Goal: Information Seeking & Learning: Learn about a topic

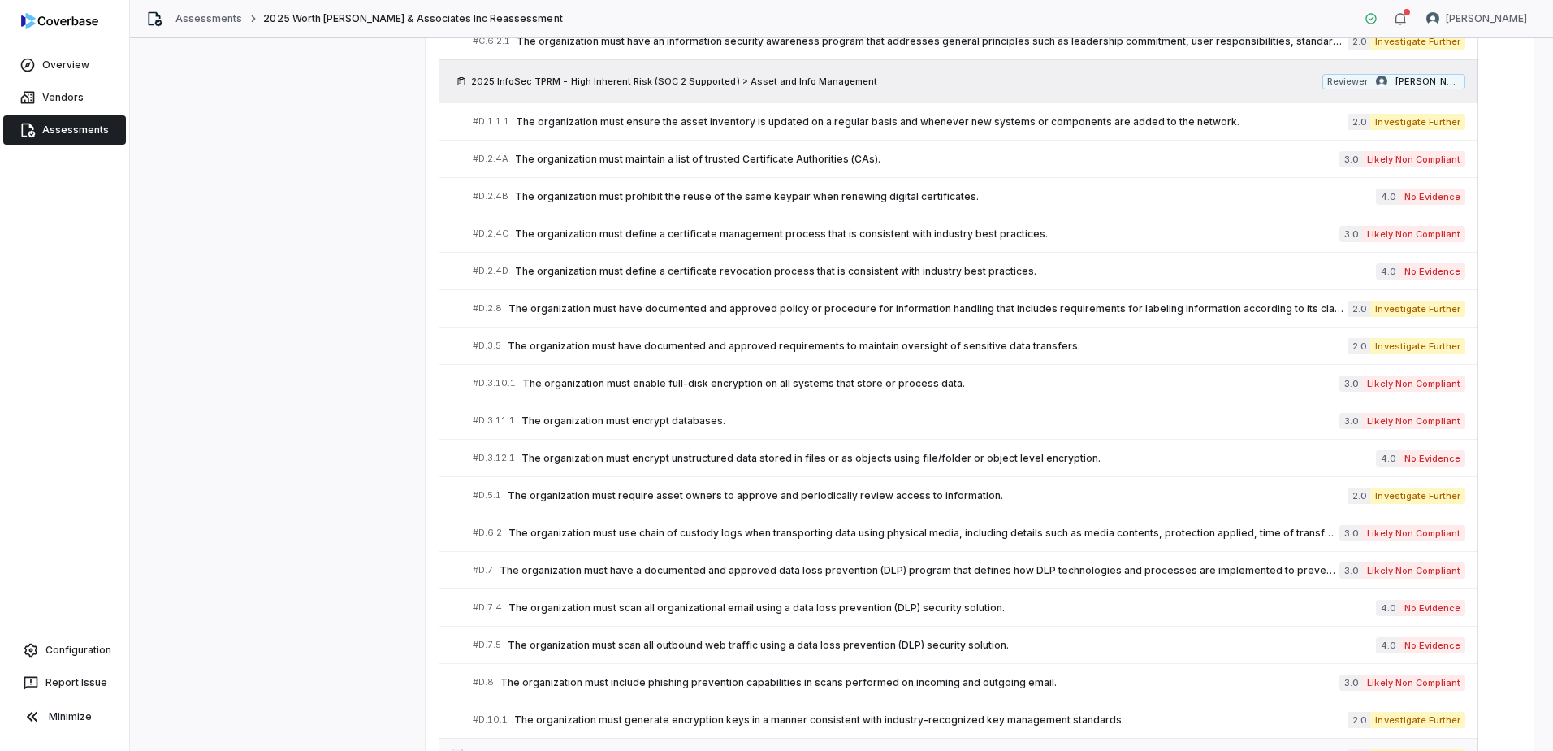
scroll to position [608, 0]
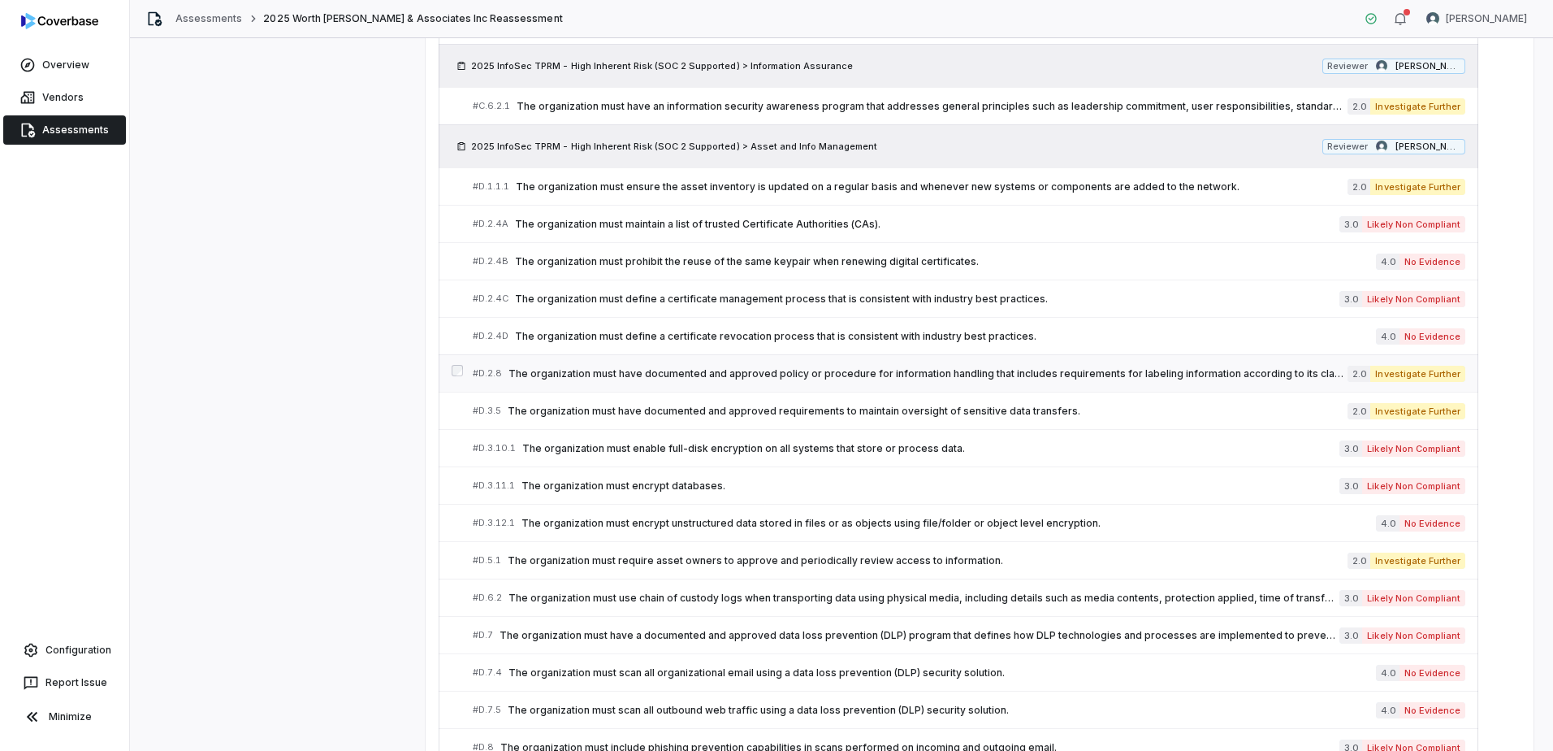
click at [714, 374] on span "The organization must have documented and approved policy or procedure for info…" at bounding box center [928, 373] width 839 height 13
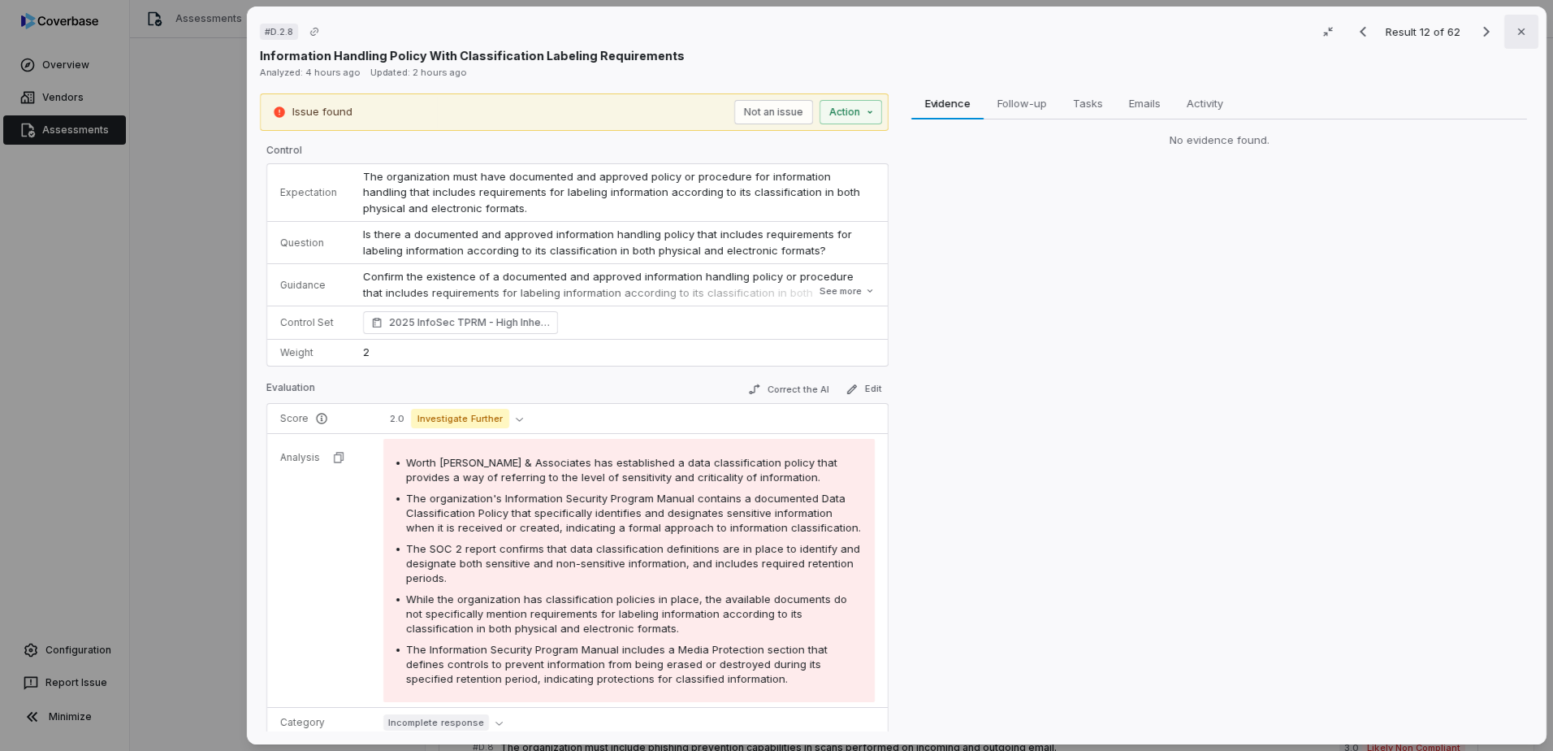
click at [1523, 31] on button "Close" at bounding box center [1521, 32] width 34 height 34
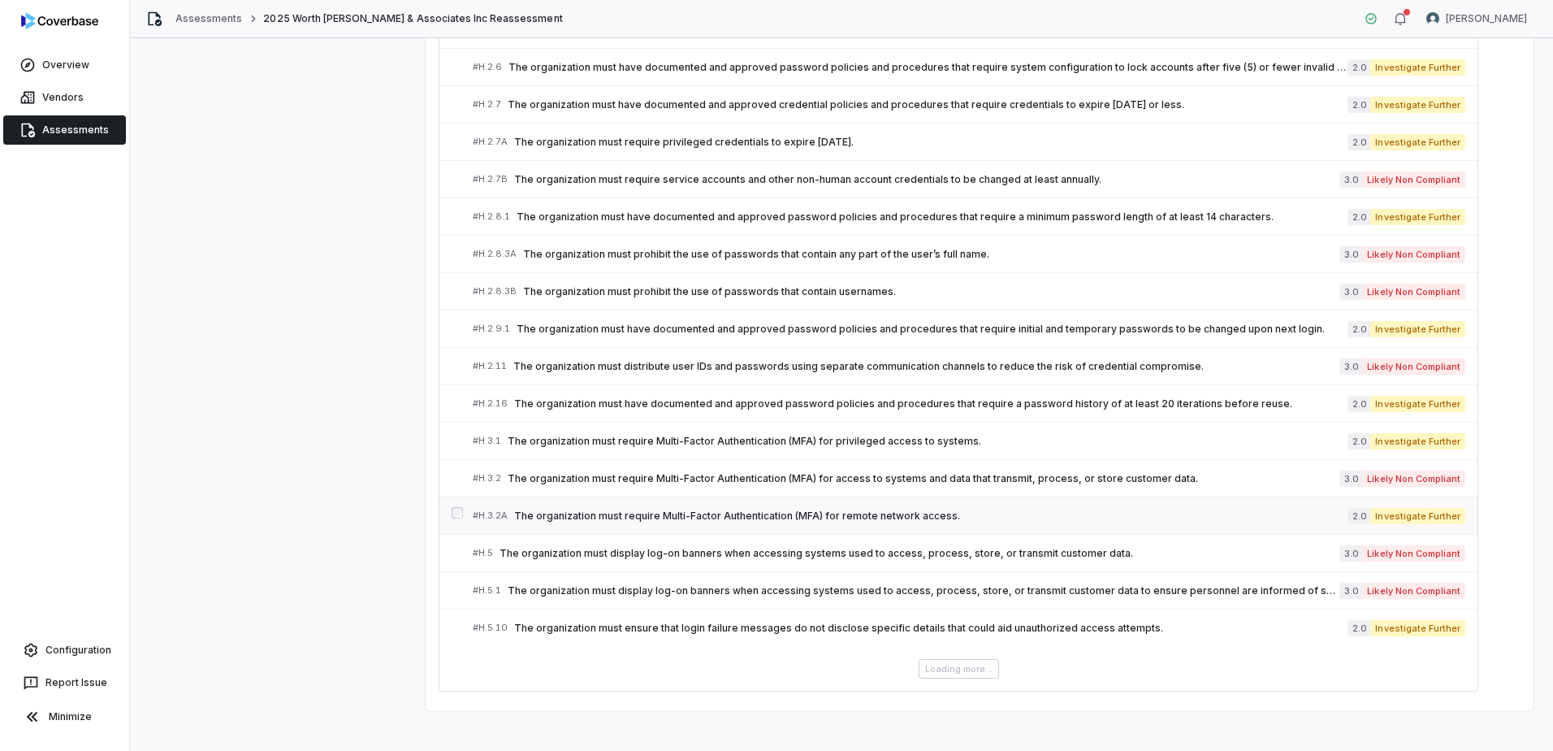
scroll to position [2407, 0]
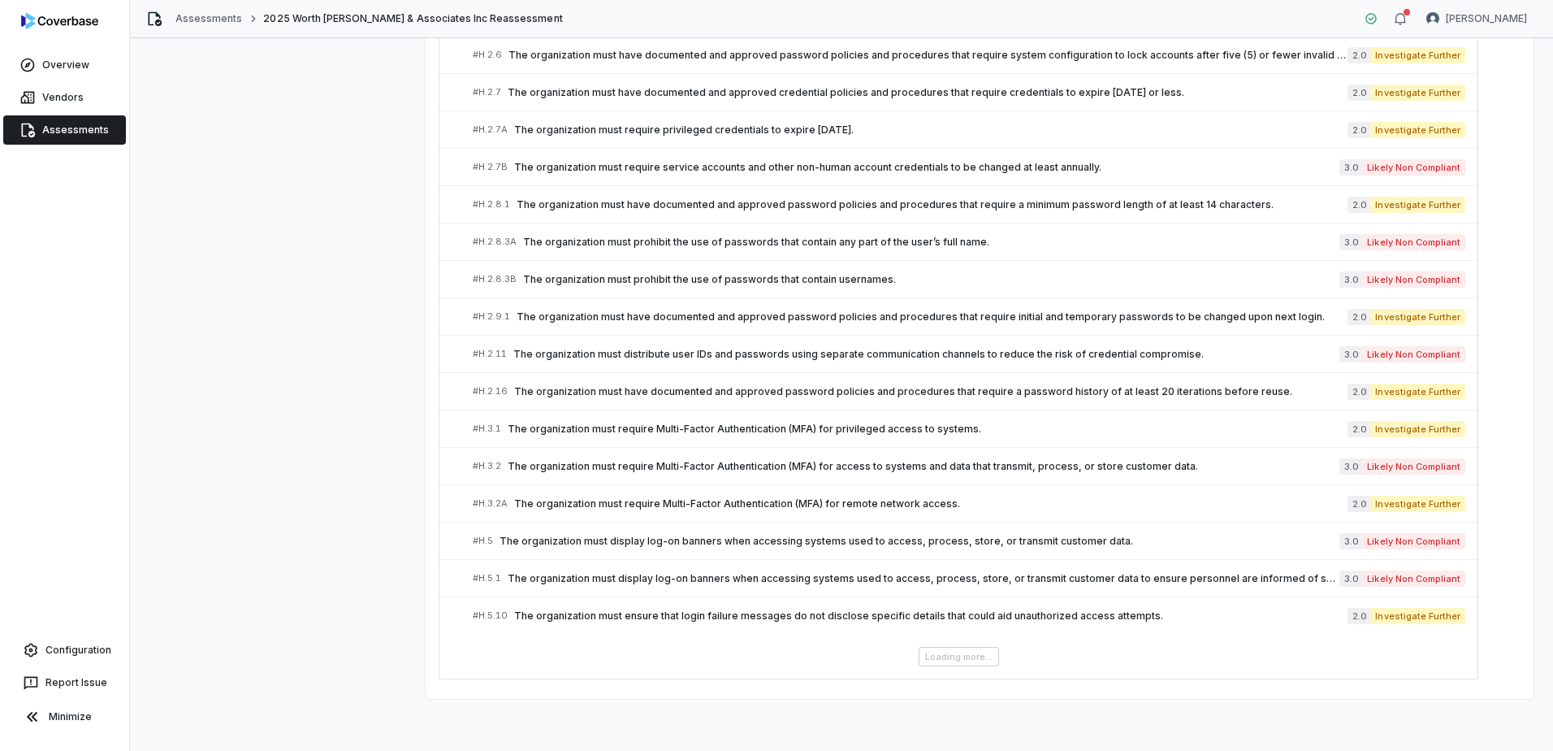
click at [952, 655] on div "Loading more..." at bounding box center [959, 656] width 1040 height 19
click at [952, 660] on div "Loading more..." at bounding box center [959, 656] width 1040 height 19
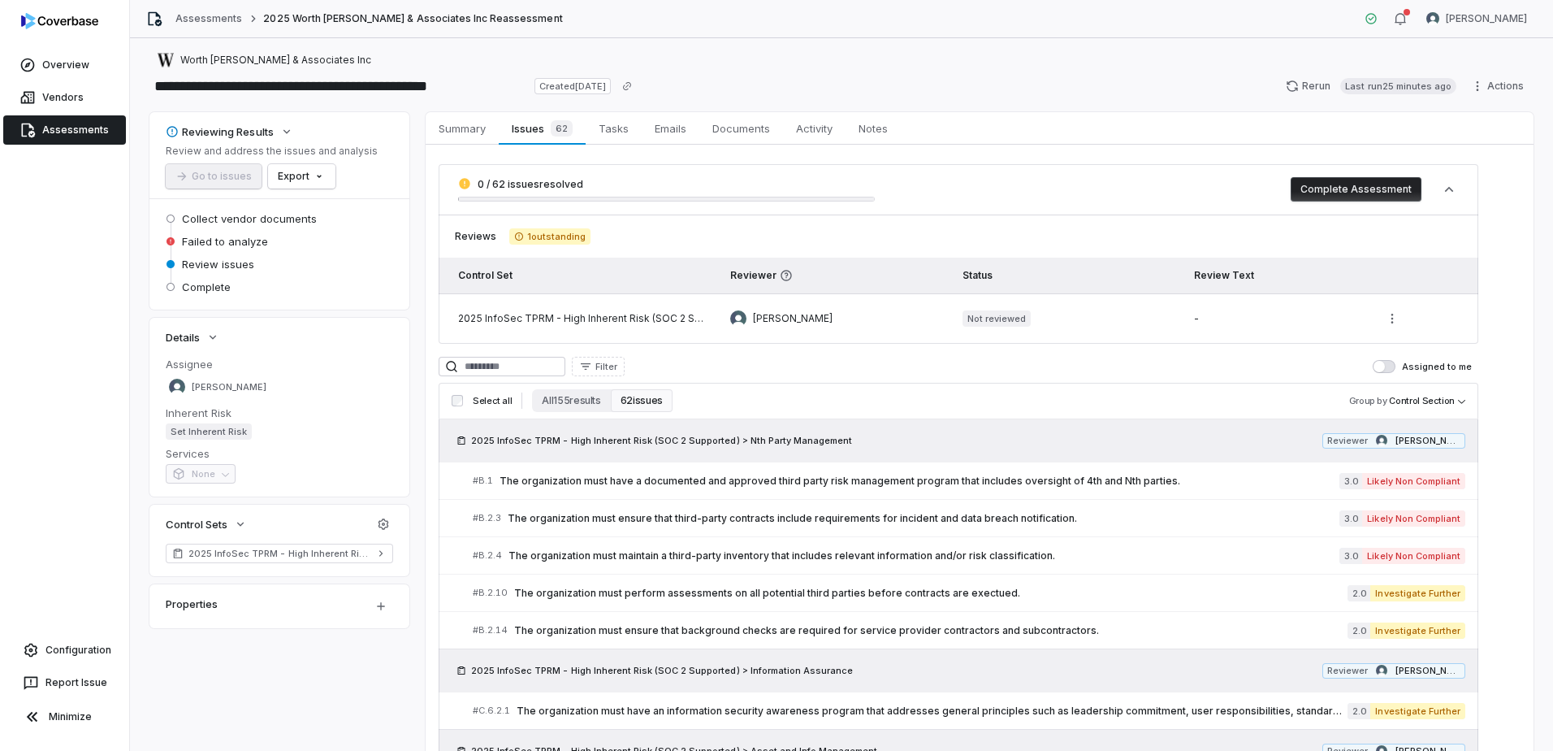
scroll to position [0, 0]
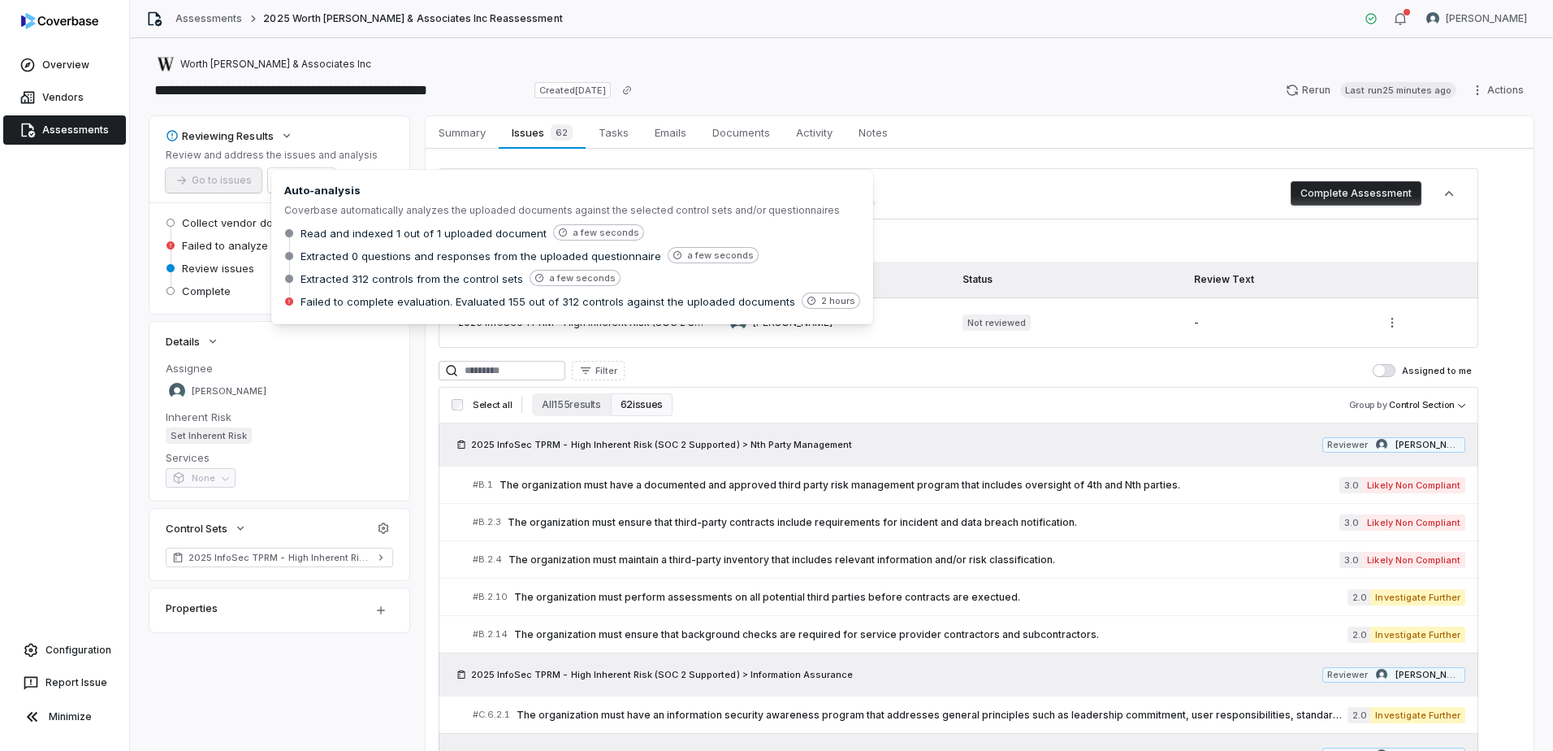
click at [223, 243] on span "Failed to analyze" at bounding box center [225, 245] width 86 height 15
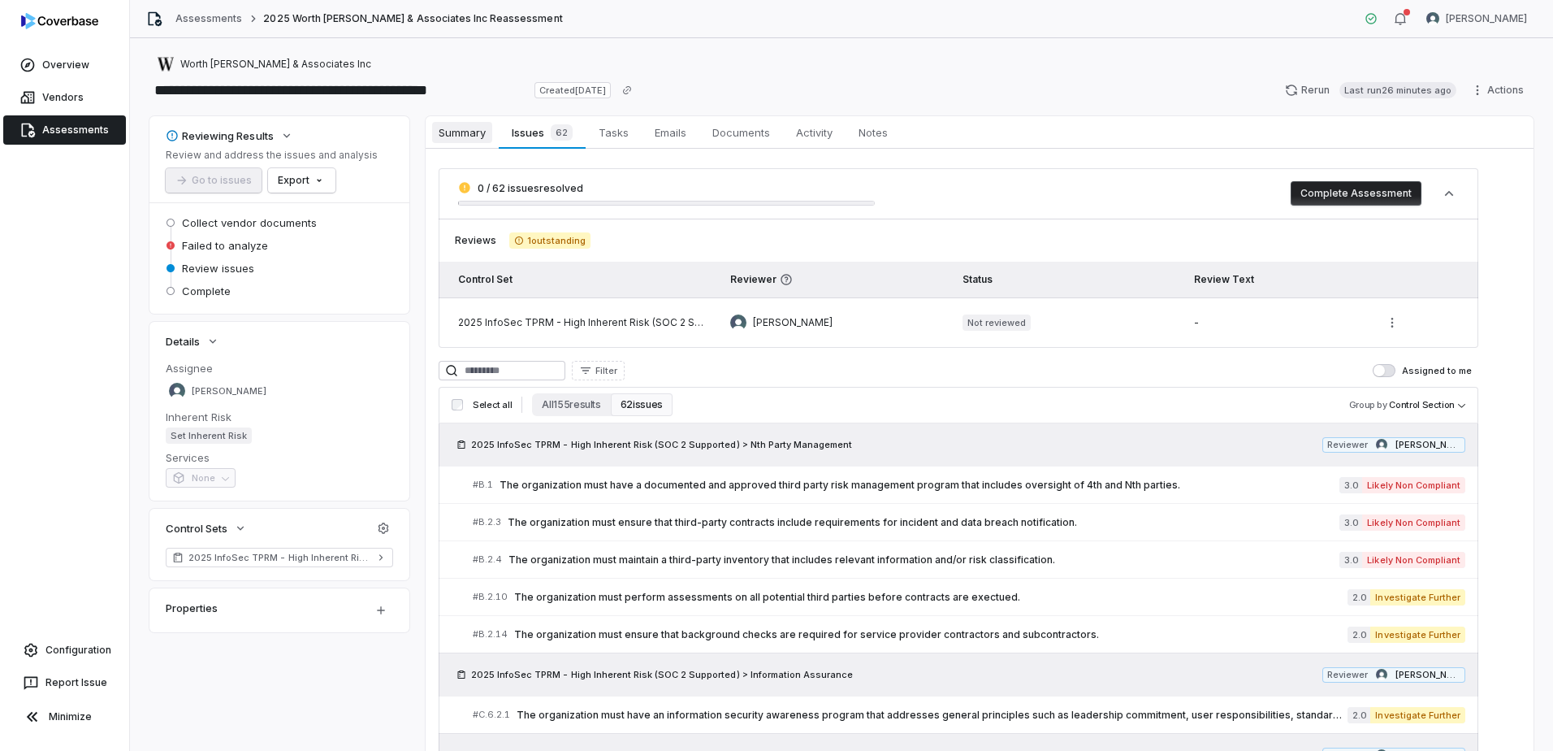
click at [471, 136] on span "Summary" at bounding box center [462, 132] width 60 height 21
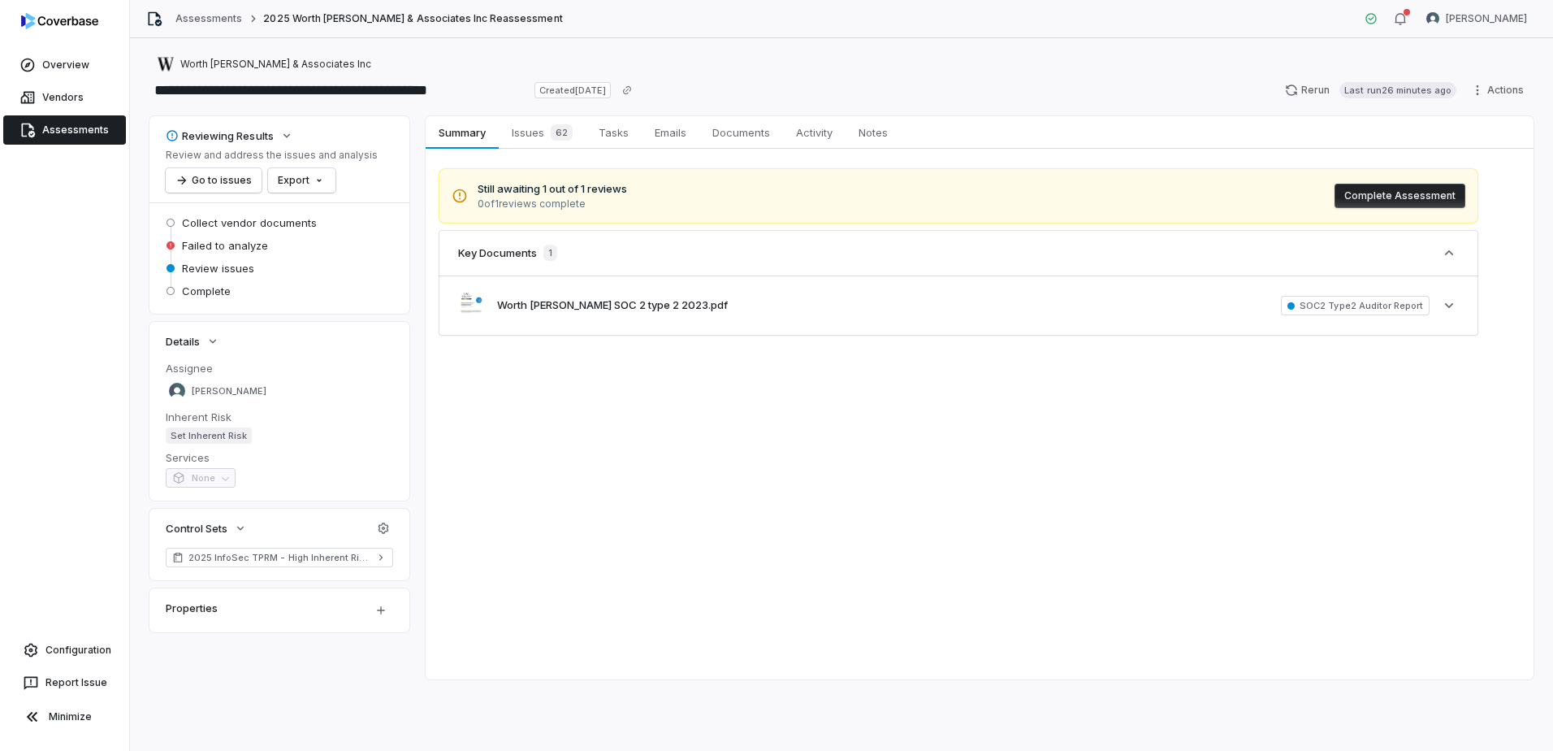
click at [734, 188] on div "Still awaiting 1 out of 1 reviews 0 of 1 reviews complete Complete Assessment" at bounding box center [959, 195] width 1040 height 55
click at [1444, 249] on icon "button" at bounding box center [1449, 253] width 16 height 16
click at [1447, 303] on icon "button" at bounding box center [1449, 305] width 16 height 16
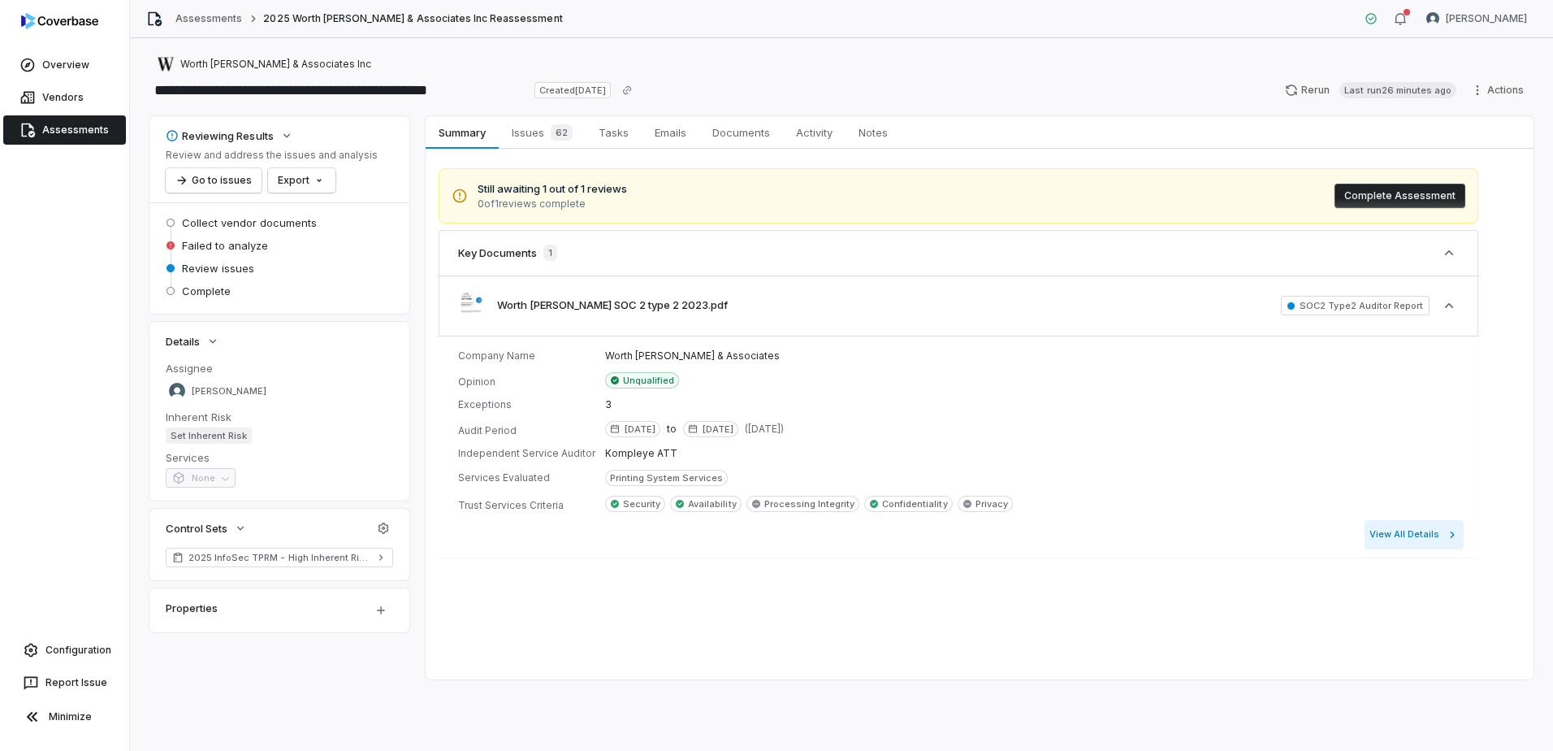
click at [1418, 543] on button "View All Details" at bounding box center [1414, 534] width 99 height 29
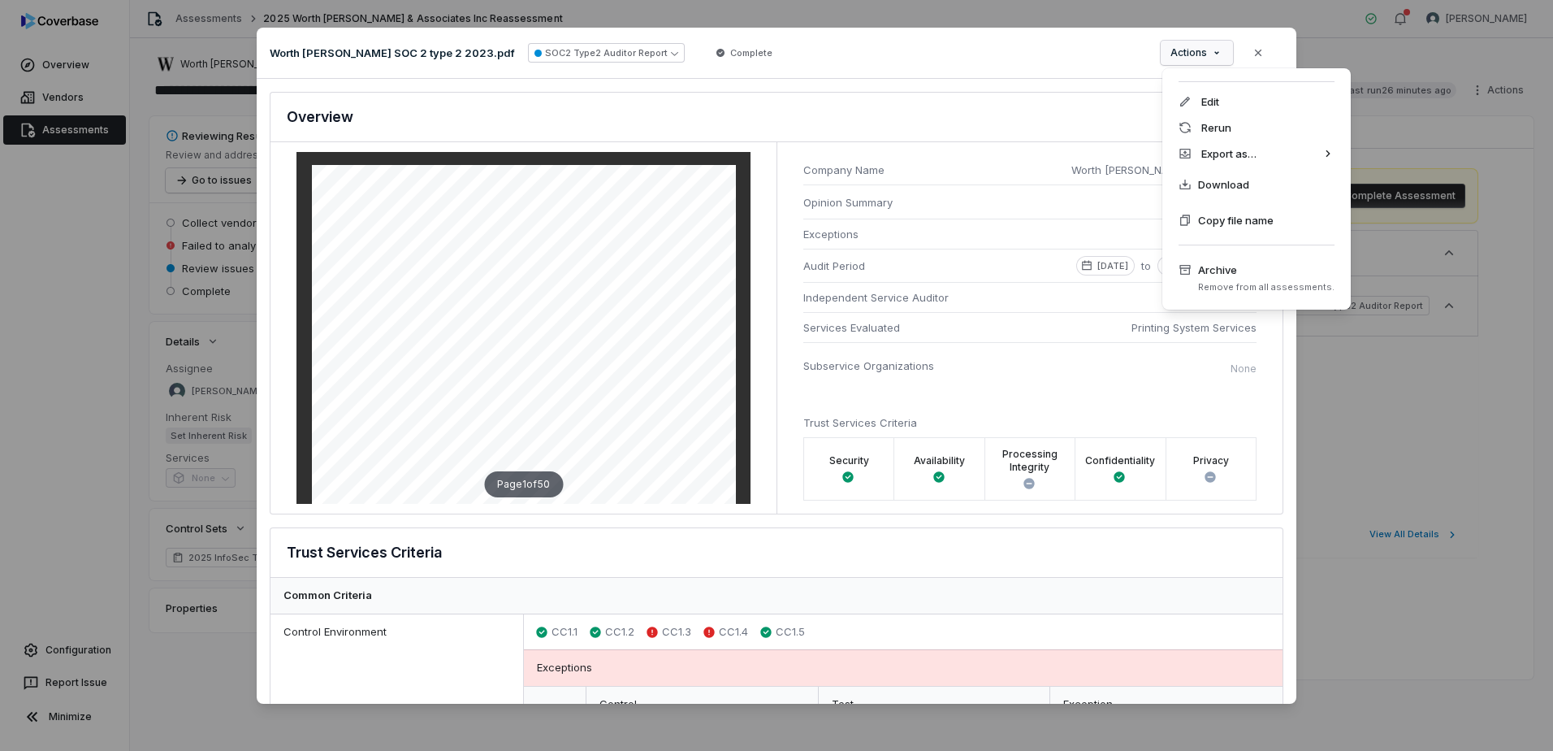
click at [1205, 54] on div "Document Preview Worth [PERSON_NAME] SOC 2 type 2 2023.pdf SOC2 Type2 Auditor R…" at bounding box center [776, 375] width 1553 height 747
click at [988, 117] on div "Document Preview Worth [PERSON_NAME] SOC 2 type 2 2023.pdf SOC2 Type2 Auditor R…" at bounding box center [776, 375] width 1553 height 747
click at [1190, 54] on div "Document Preview Worth [PERSON_NAME] SOC 2 type 2 2023.pdf SOC2 Type2 Auditor R…" at bounding box center [776, 375] width 1553 height 747
click at [1400, 180] on div "XLSX" at bounding box center [1408, 180] width 117 height 26
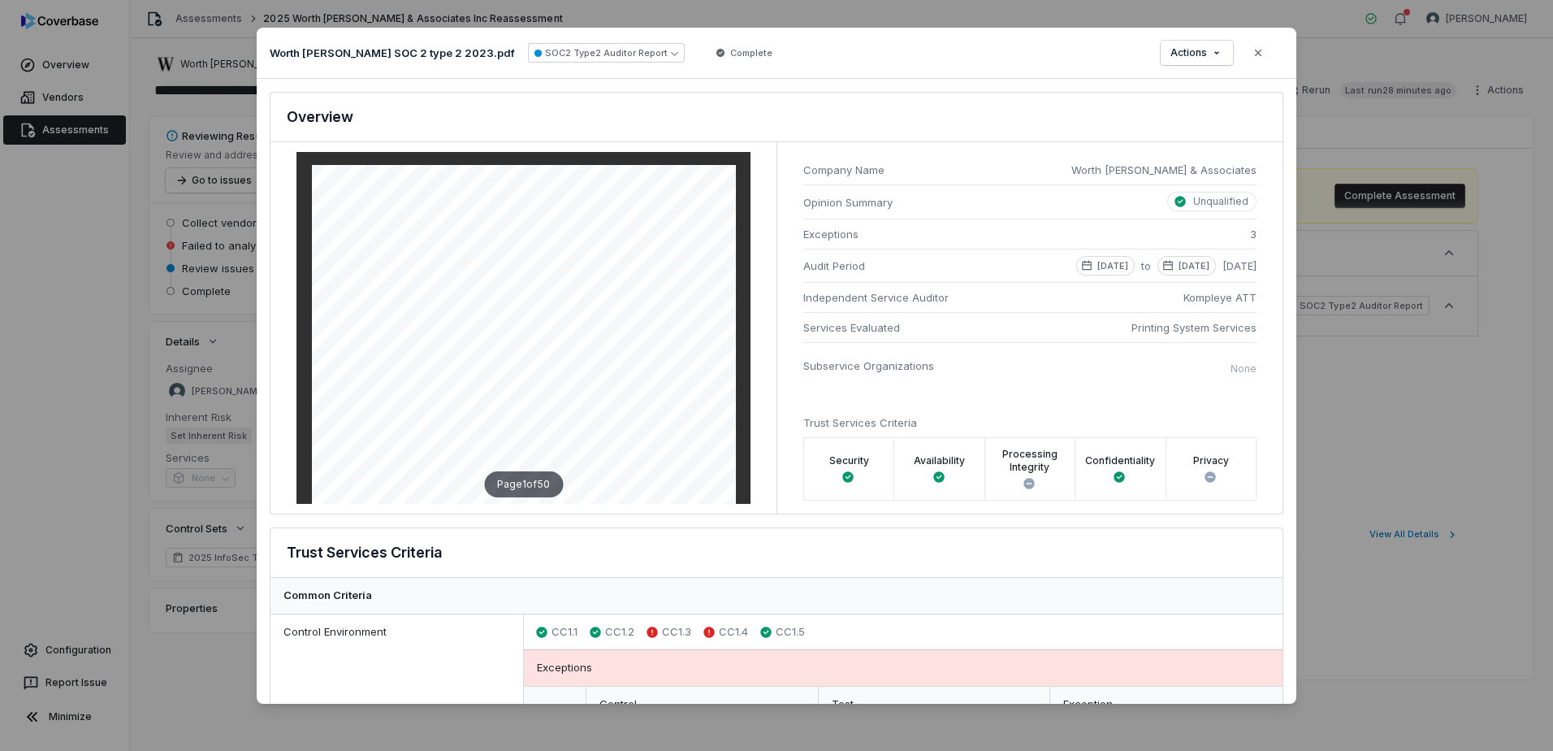
click at [954, 91] on div "SOC2 Type 2 Analysis Document: Worth [PERSON_NAME] SOC 2 type 2 2023.pdf Overvi…" at bounding box center [777, 391] width 1040 height 625
click at [1249, 54] on button "Close" at bounding box center [1258, 53] width 34 height 34
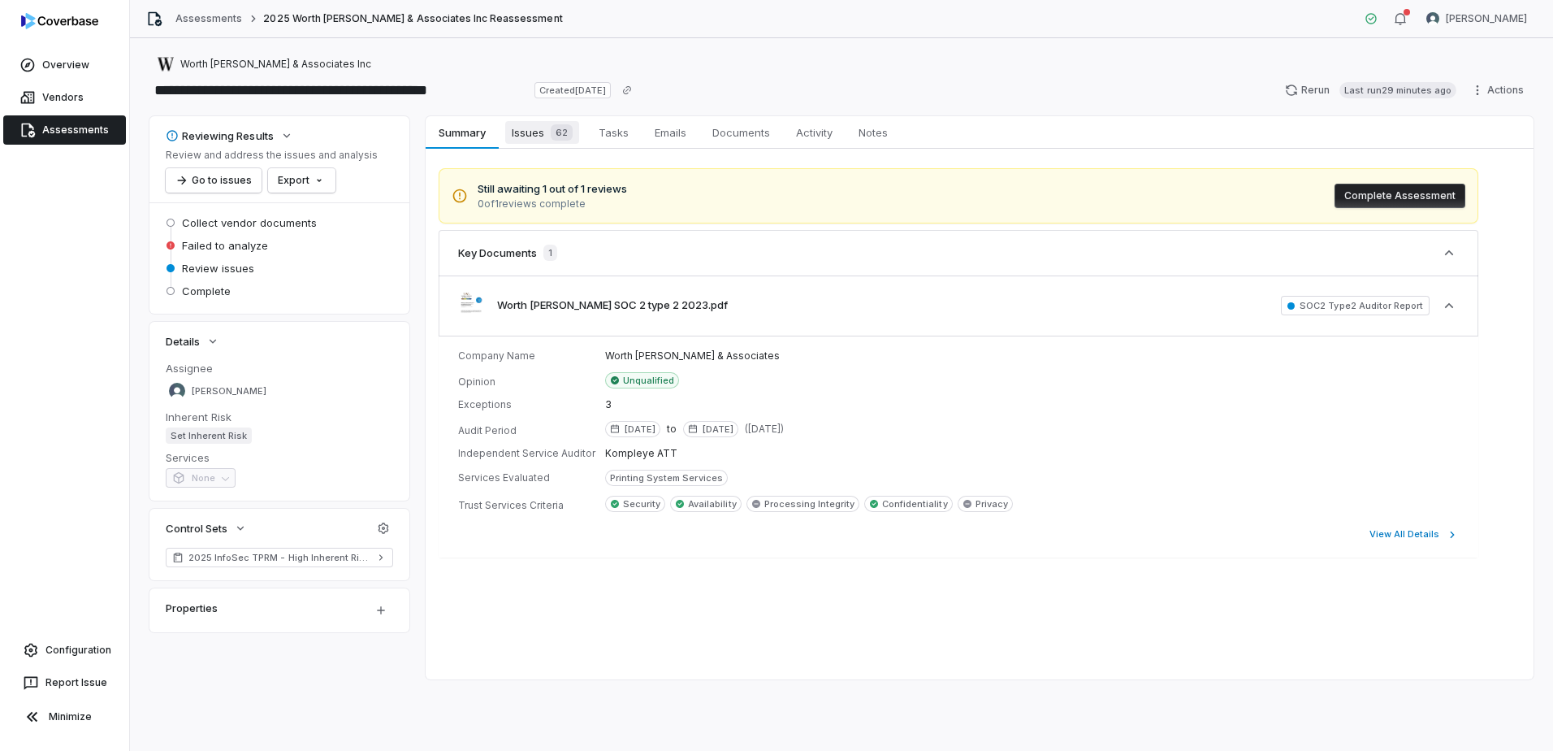
drag, startPoint x: 535, startPoint y: 135, endPoint x: 565, endPoint y: 145, distance: 31.9
click at [535, 135] on span "Issues 62" at bounding box center [542, 132] width 74 height 23
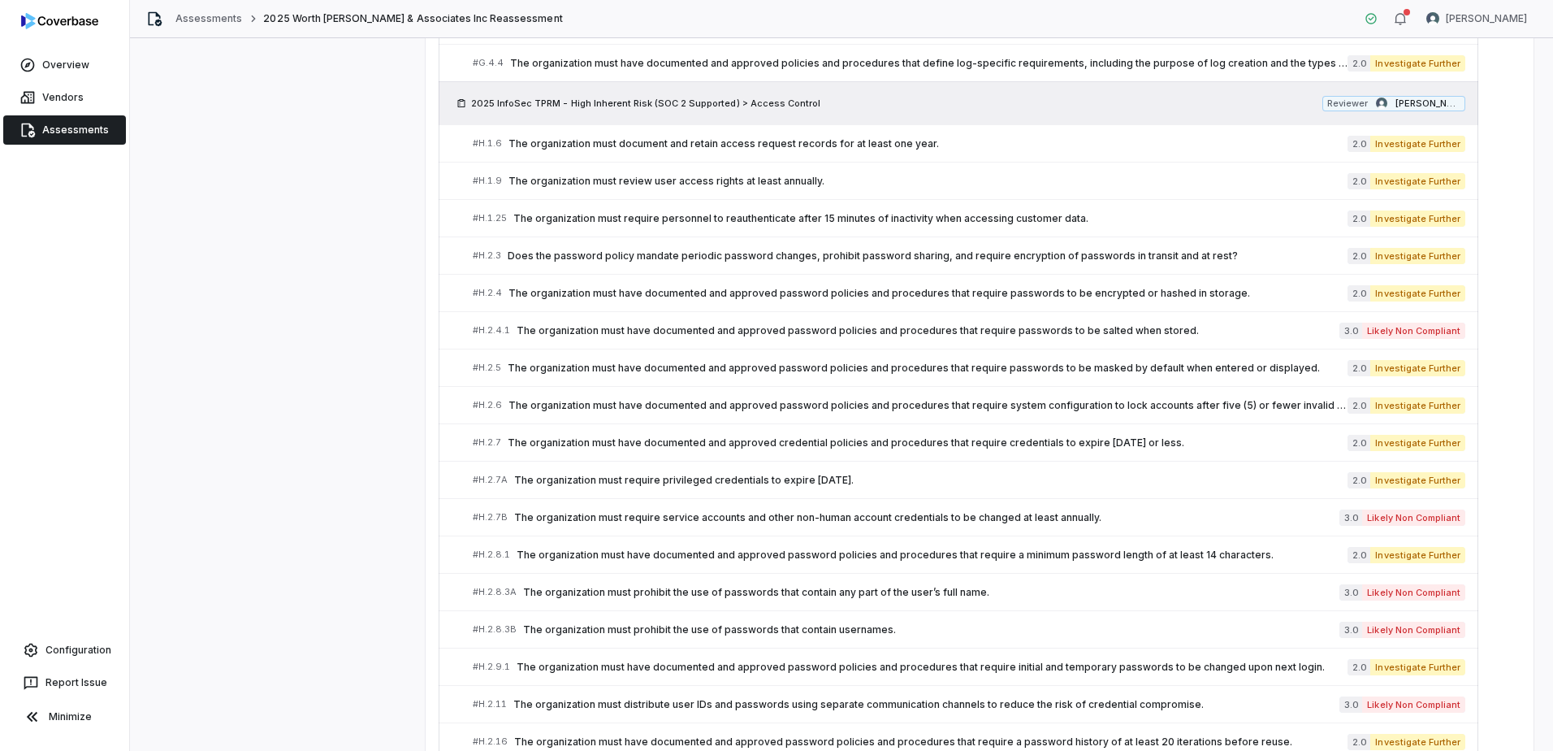
scroll to position [2112, 0]
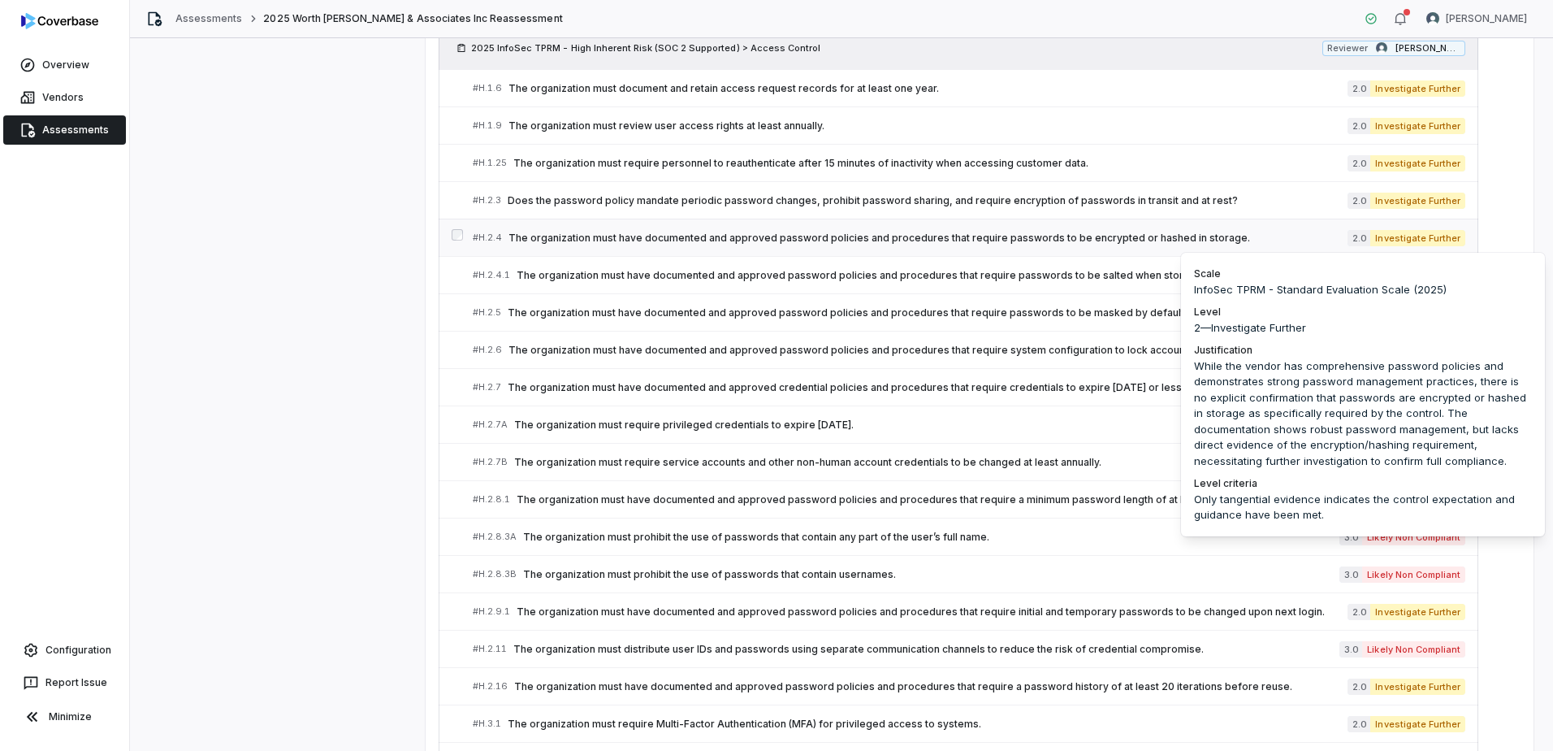
click at [1379, 237] on span "Investigate Further" at bounding box center [1417, 238] width 95 height 16
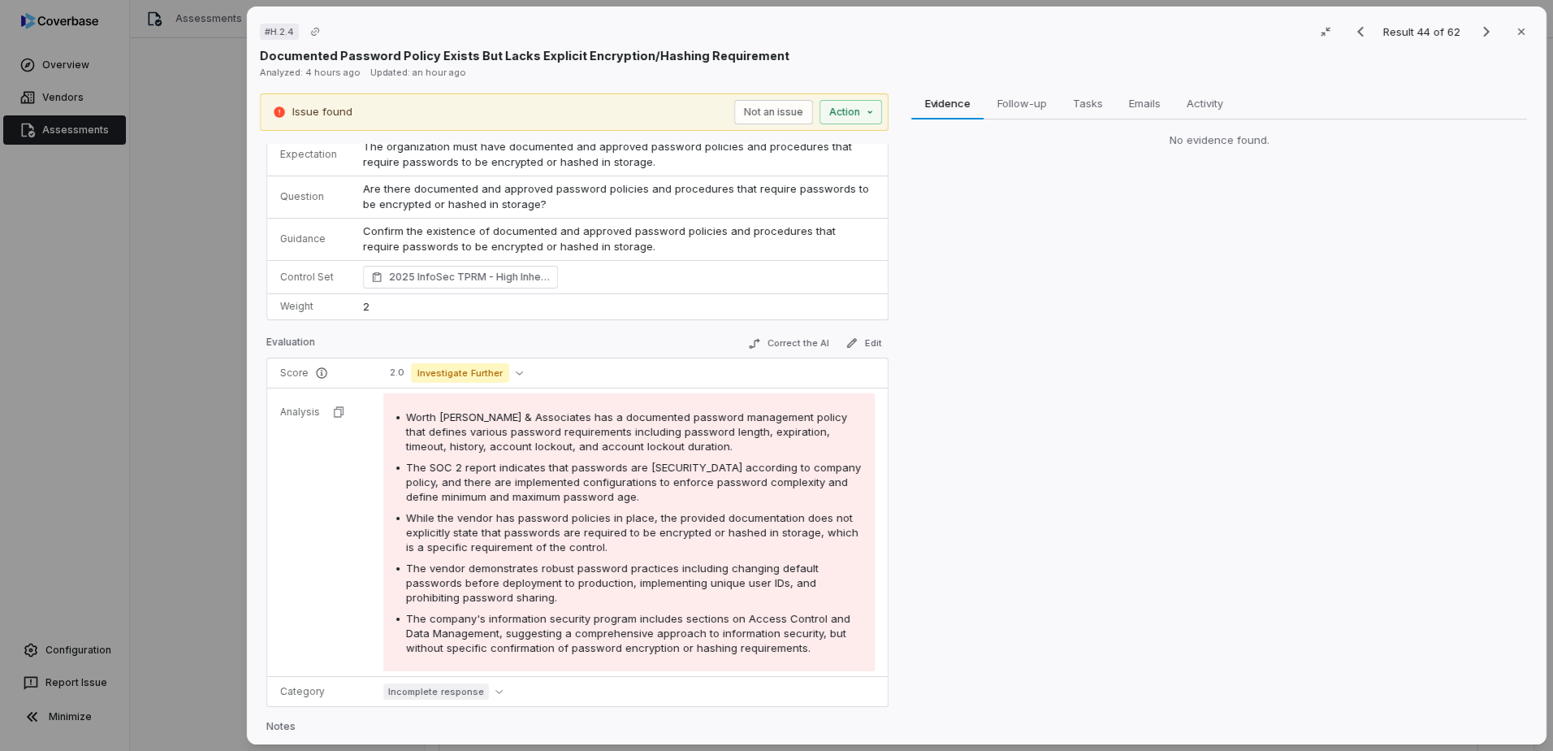
scroll to position [28, 0]
click at [1518, 34] on icon "button" at bounding box center [1521, 31] width 6 height 6
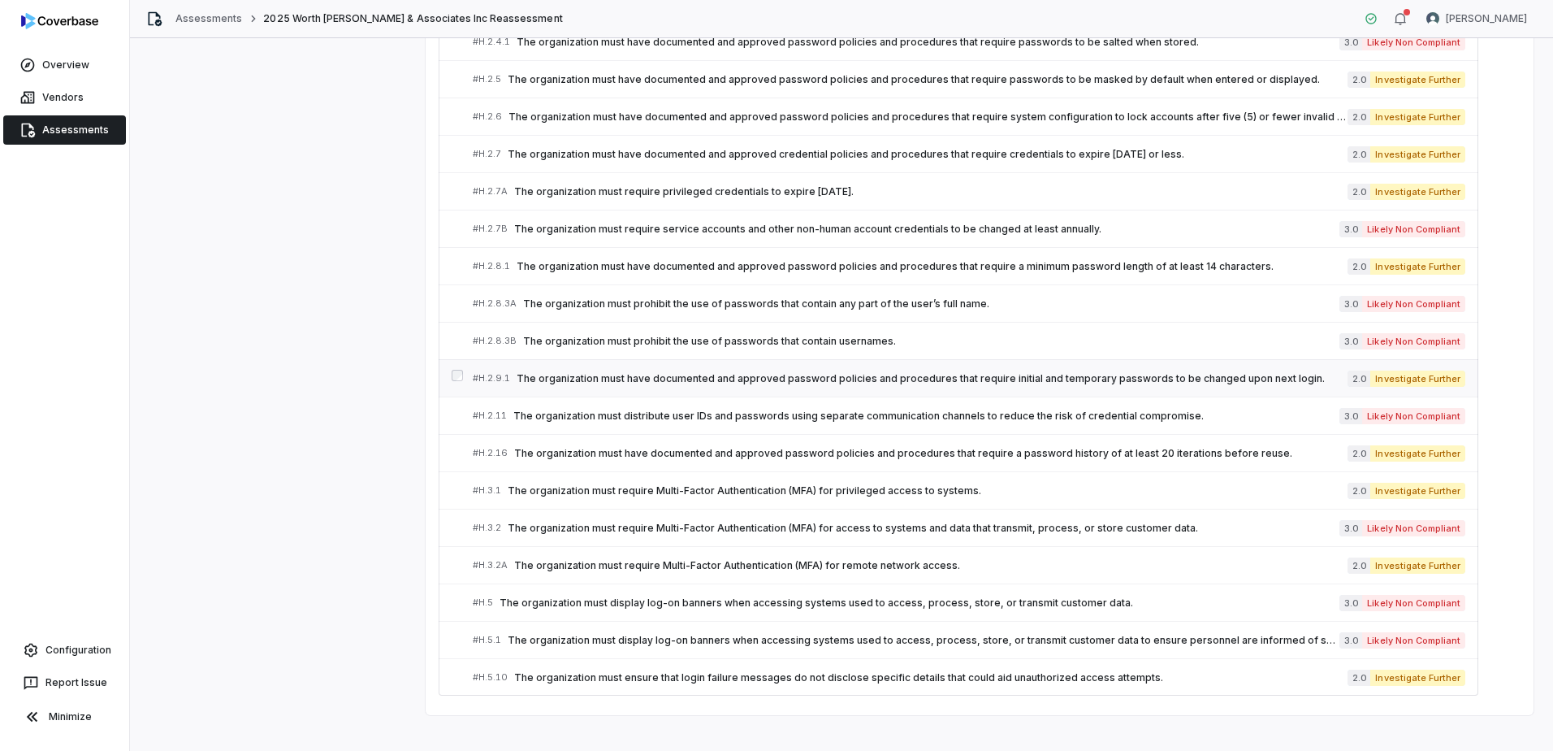
scroll to position [2362, 0]
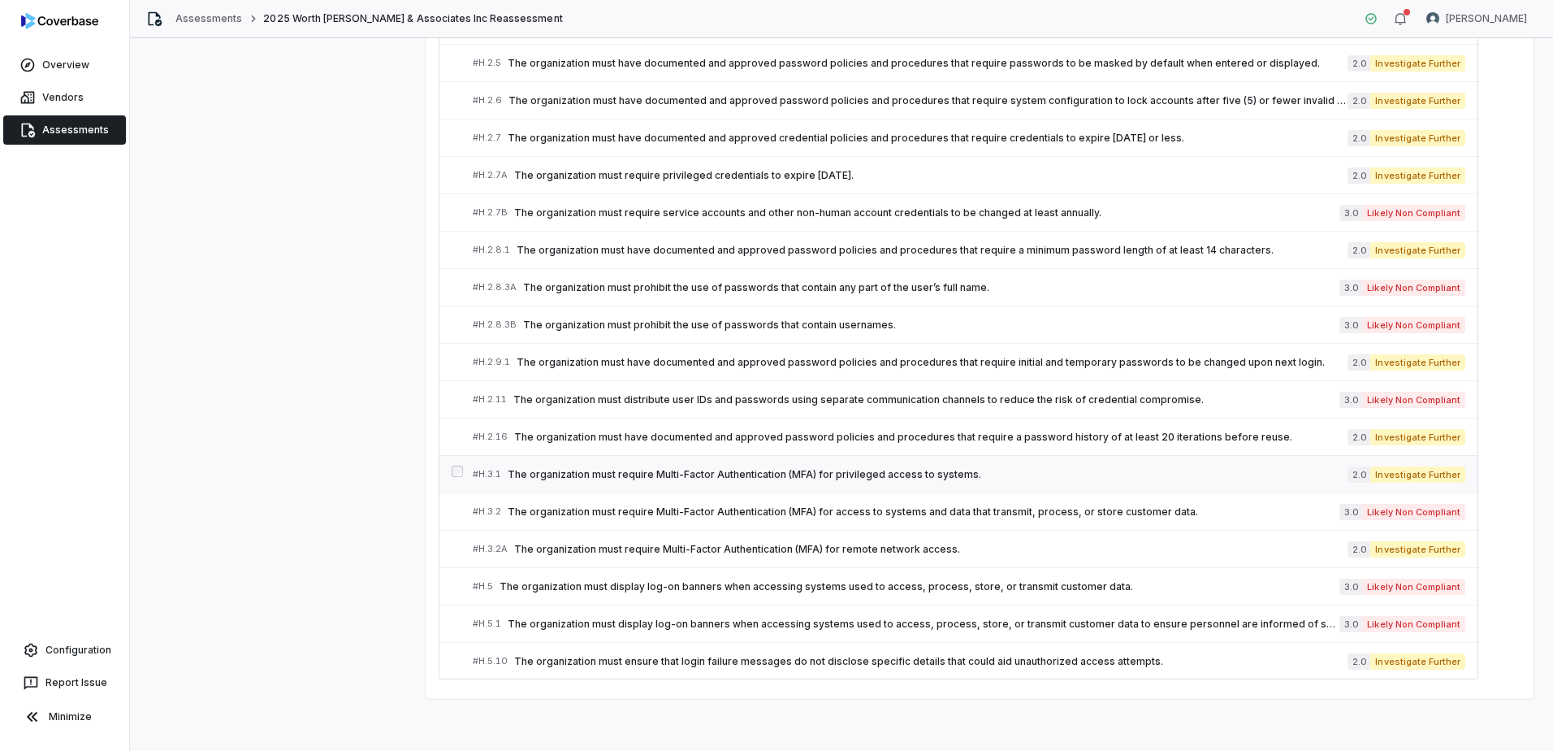
click at [919, 476] on span "The organization must require Multi-Factor Authentication (MFA) for privileged …" at bounding box center [928, 474] width 840 height 13
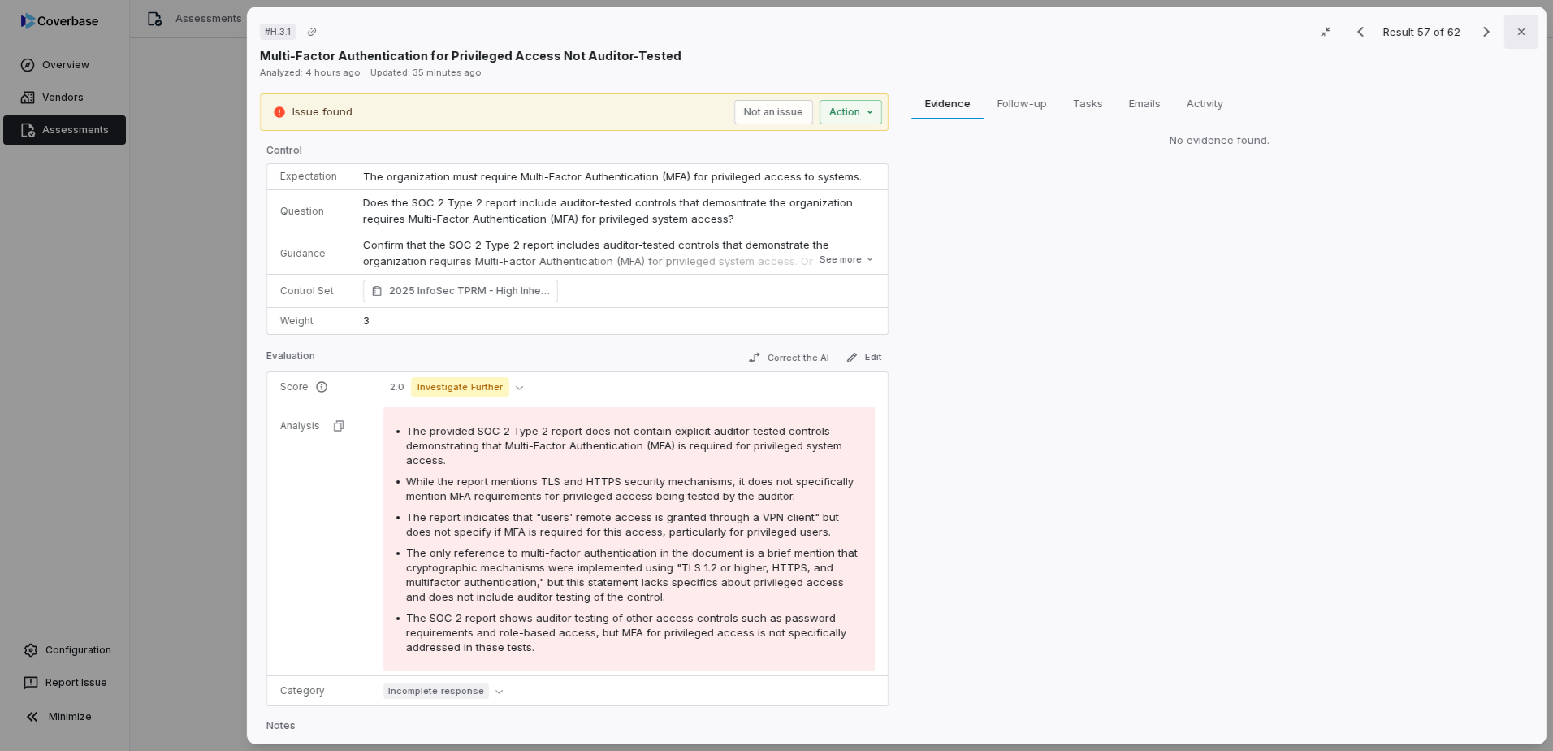
click at [1515, 29] on icon "button" at bounding box center [1521, 31] width 13 height 13
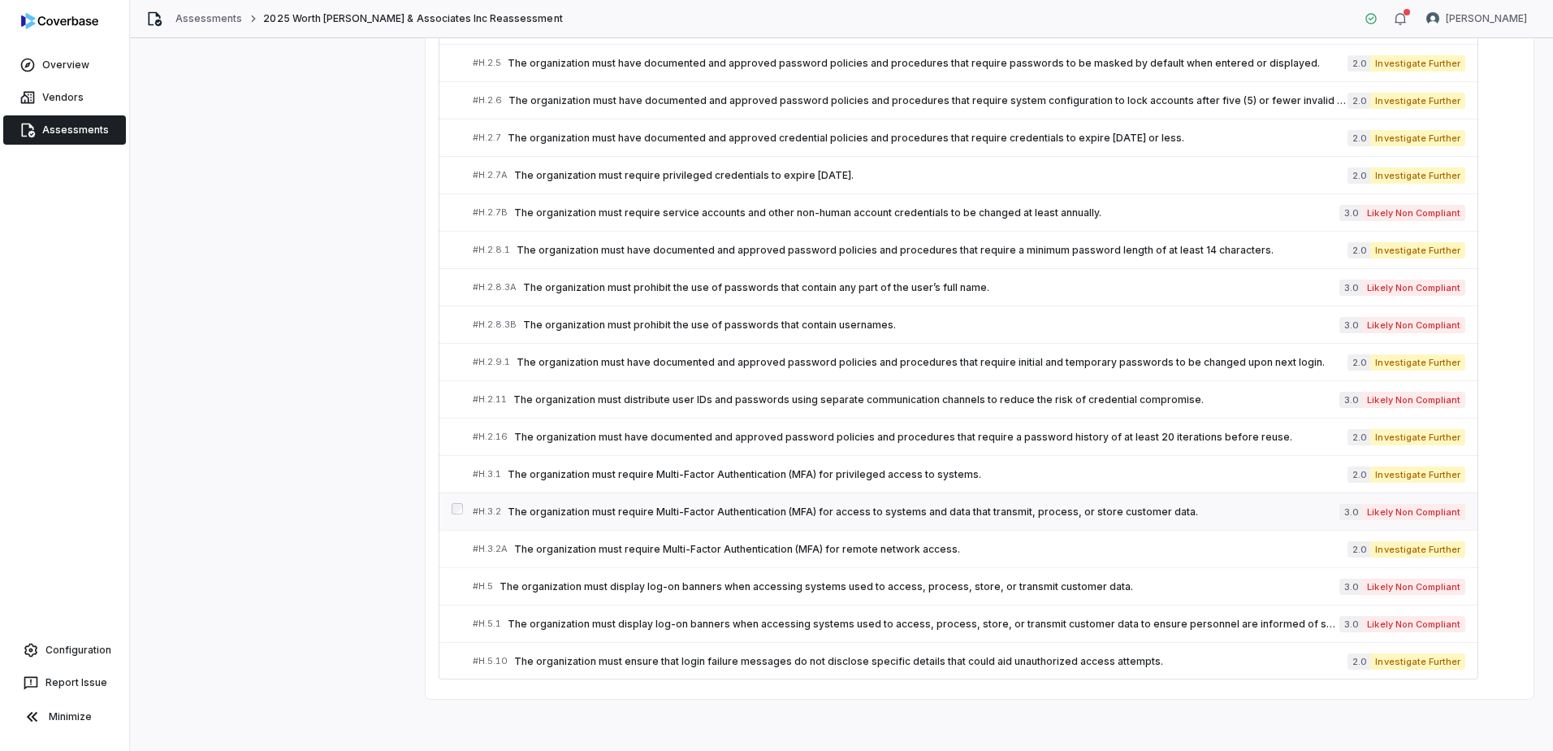
click at [765, 513] on span "The organization must require Multi-Factor Authentication (MFA) for access to s…" at bounding box center [924, 511] width 832 height 13
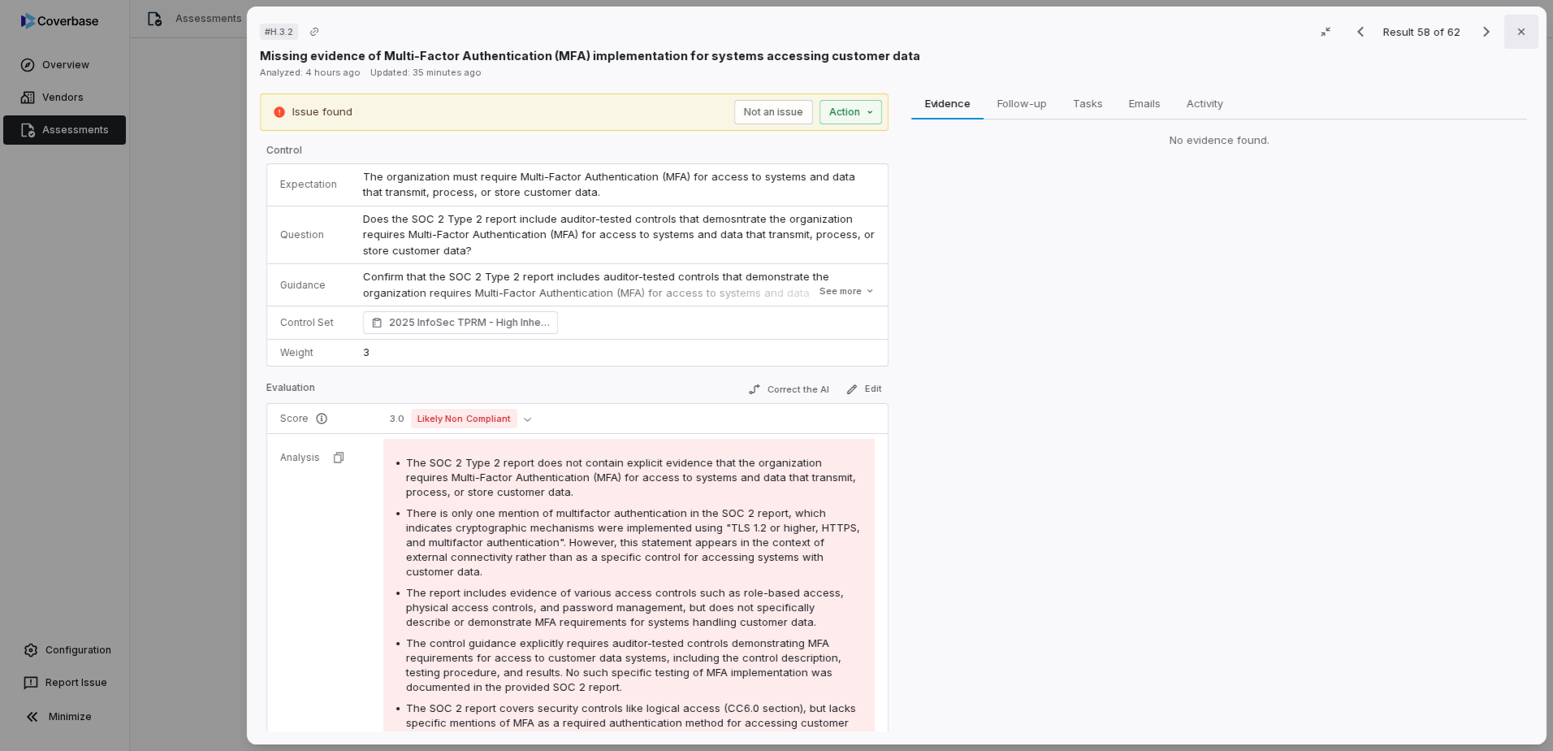
click at [1523, 37] on button "Close" at bounding box center [1521, 32] width 34 height 34
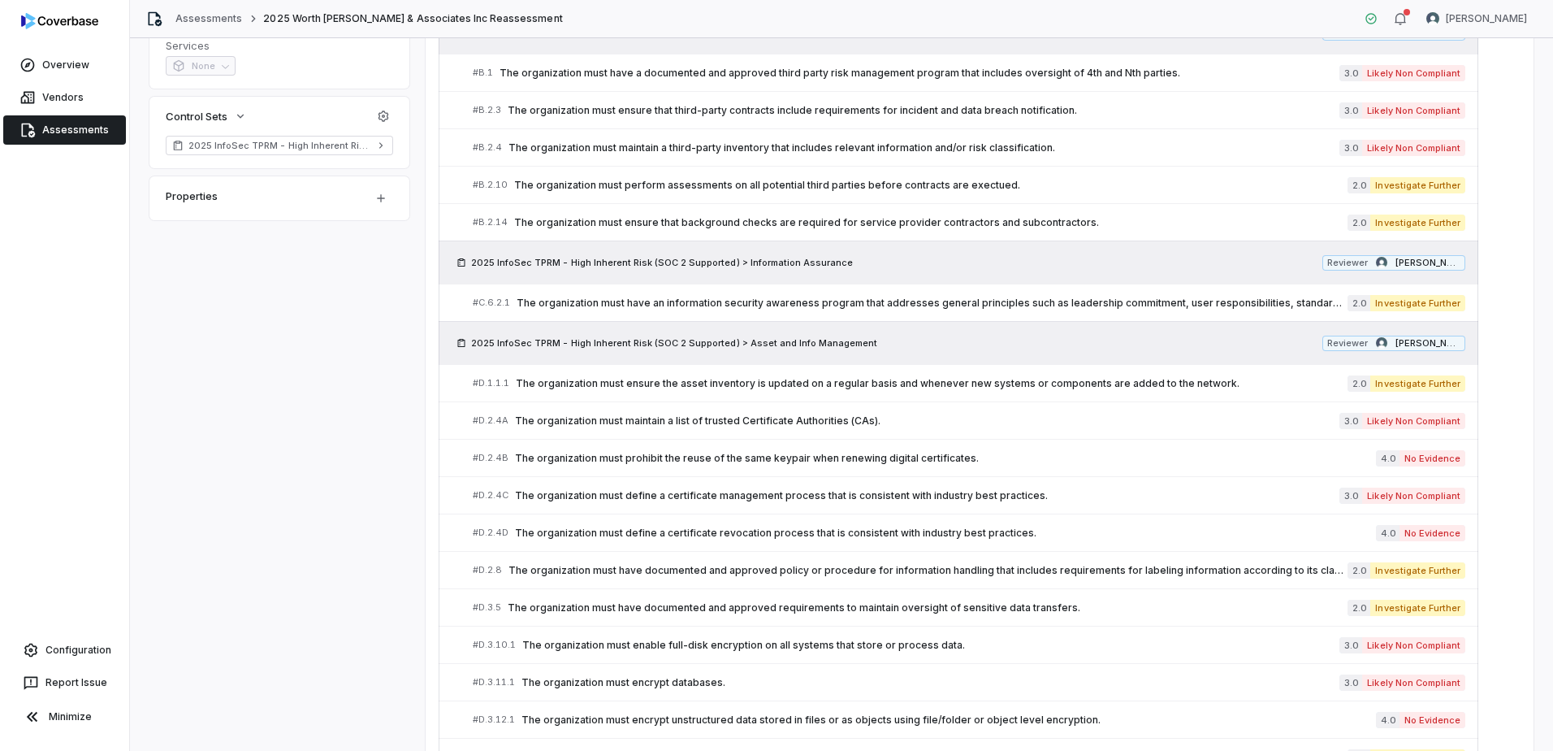
scroll to position [6, 0]
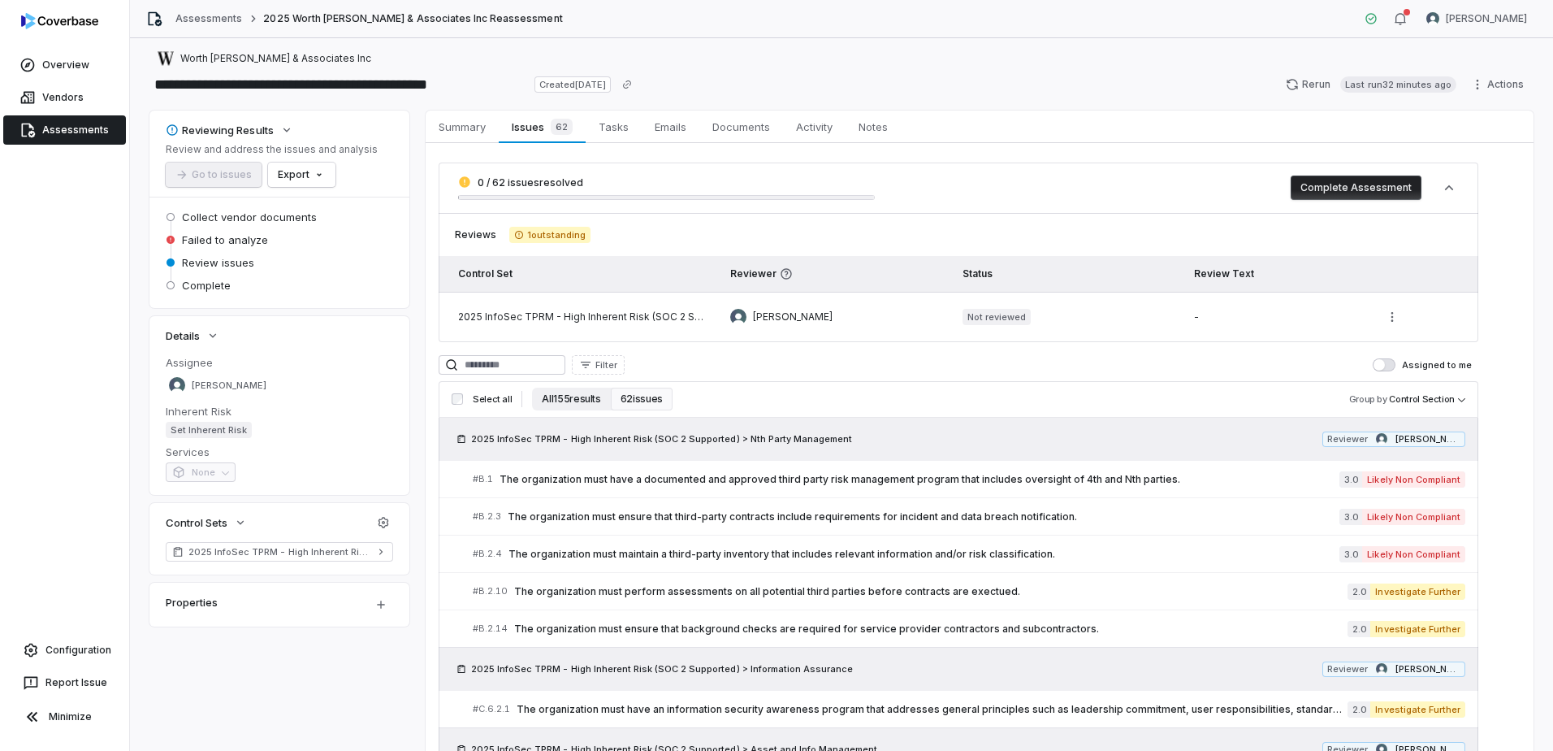
click at [558, 399] on button "All 155 results" at bounding box center [571, 398] width 78 height 23
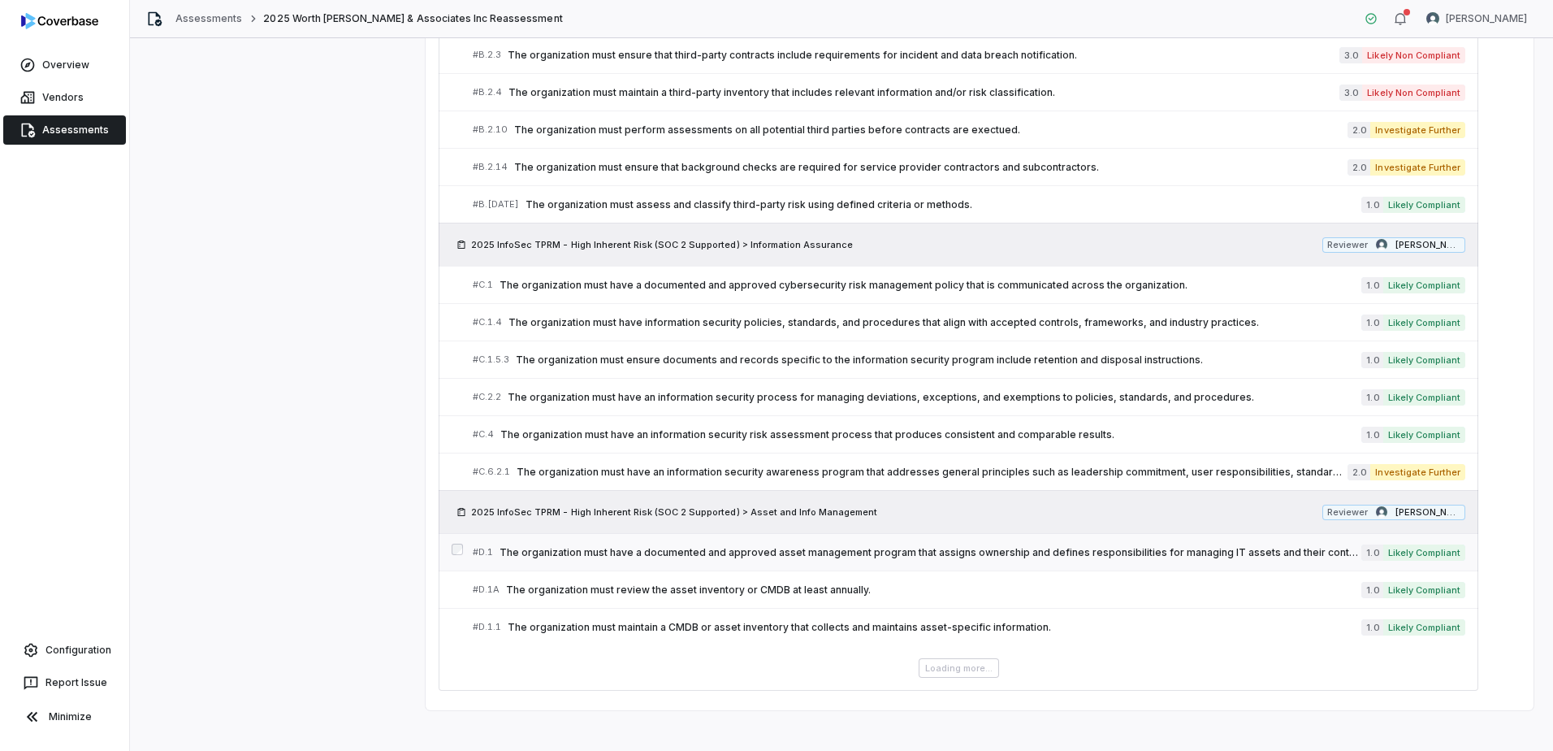
scroll to position [895, 0]
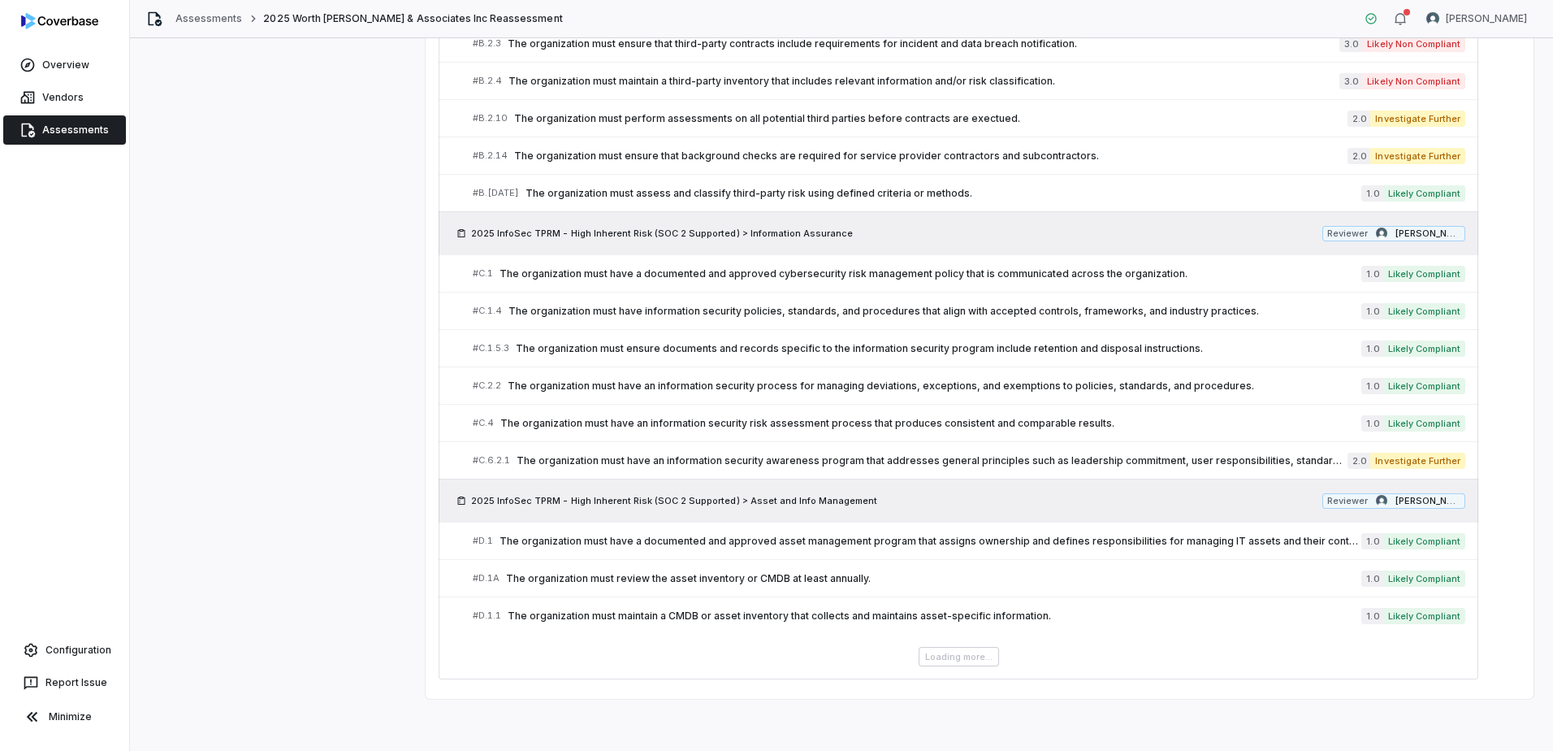
click at [941, 662] on div "Loading more..." at bounding box center [959, 656] width 1040 height 19
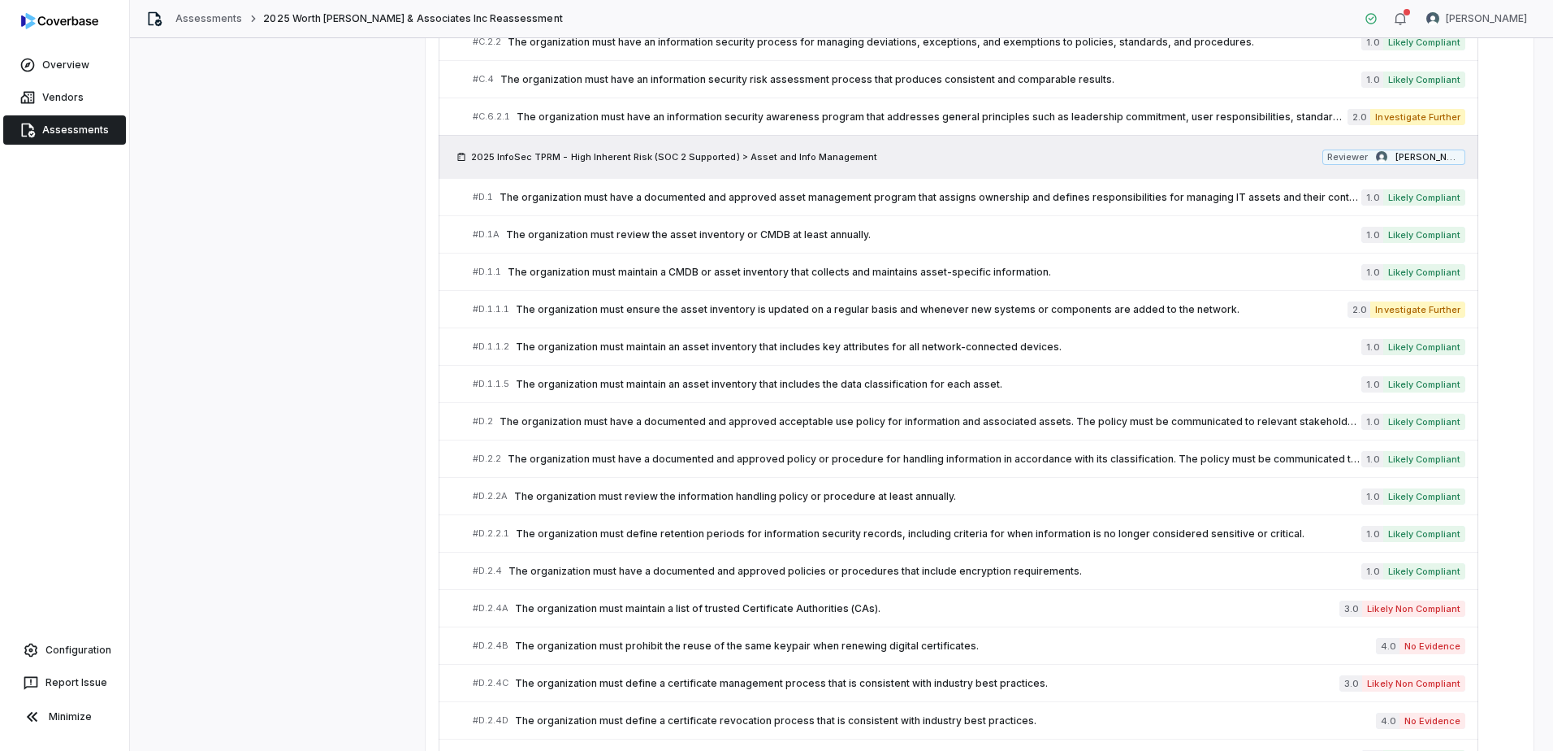
scroll to position [1006, 0]
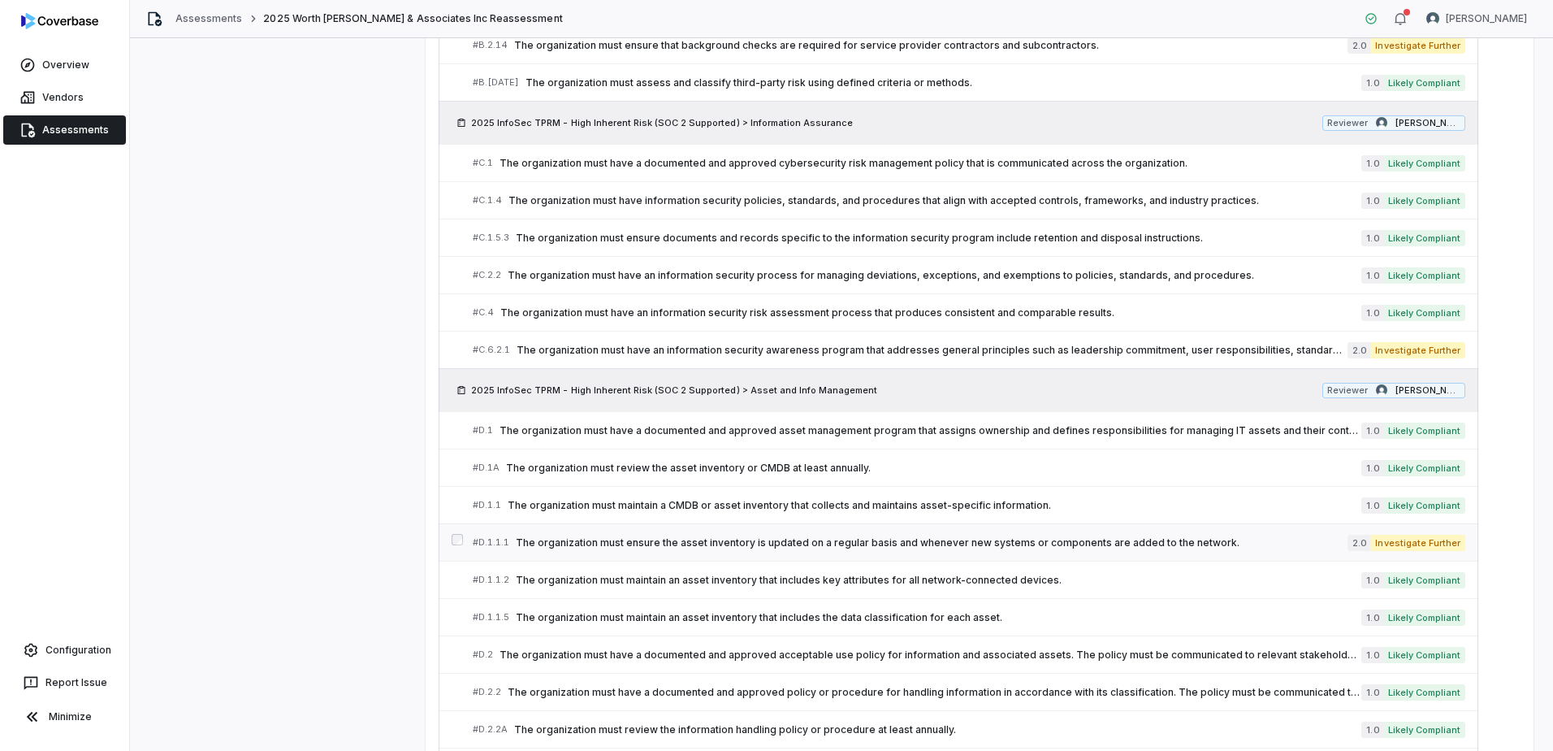
click at [1163, 545] on span "The organization must ensure the asset inventory is updated on a regular basis …" at bounding box center [932, 542] width 832 height 13
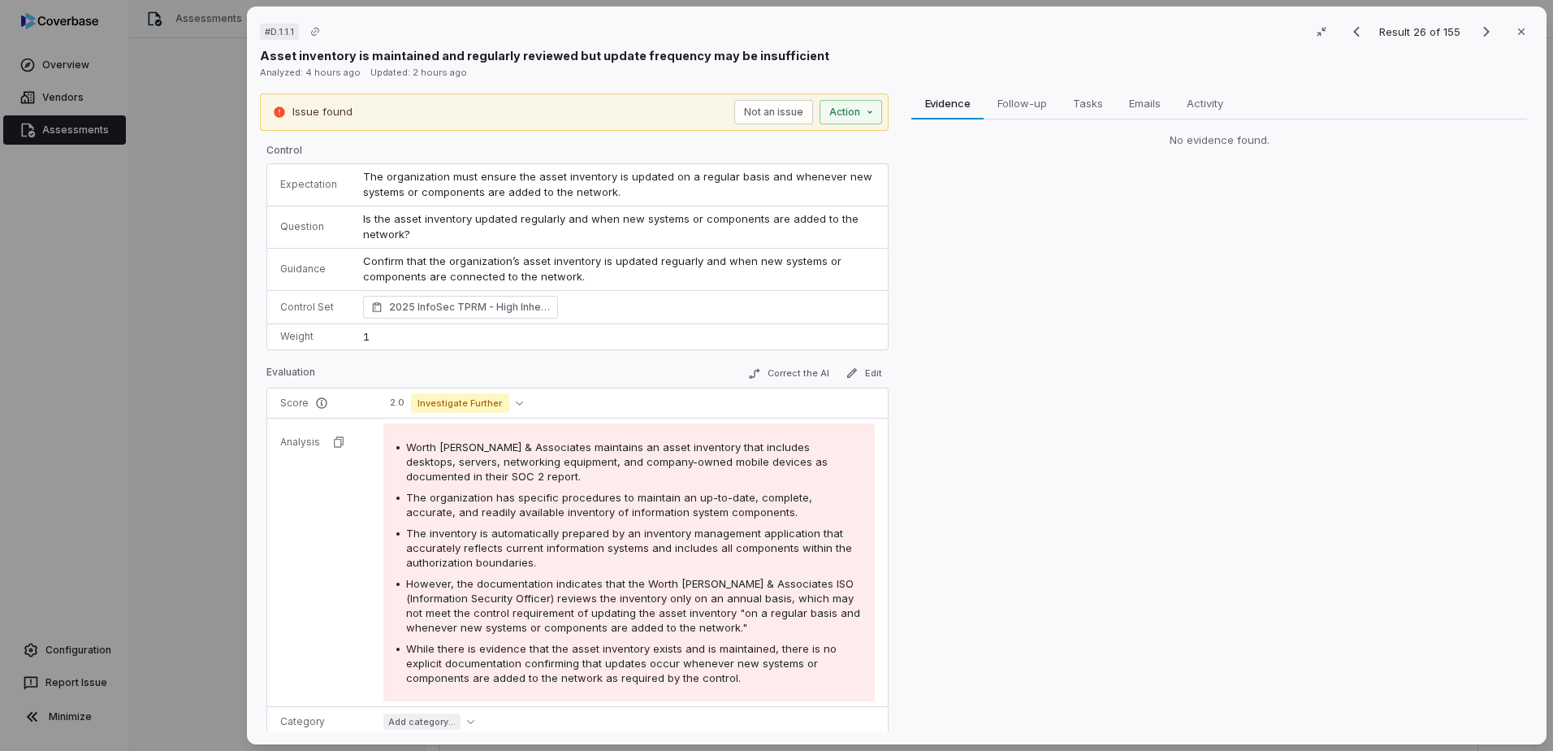
scroll to position [81, 0]
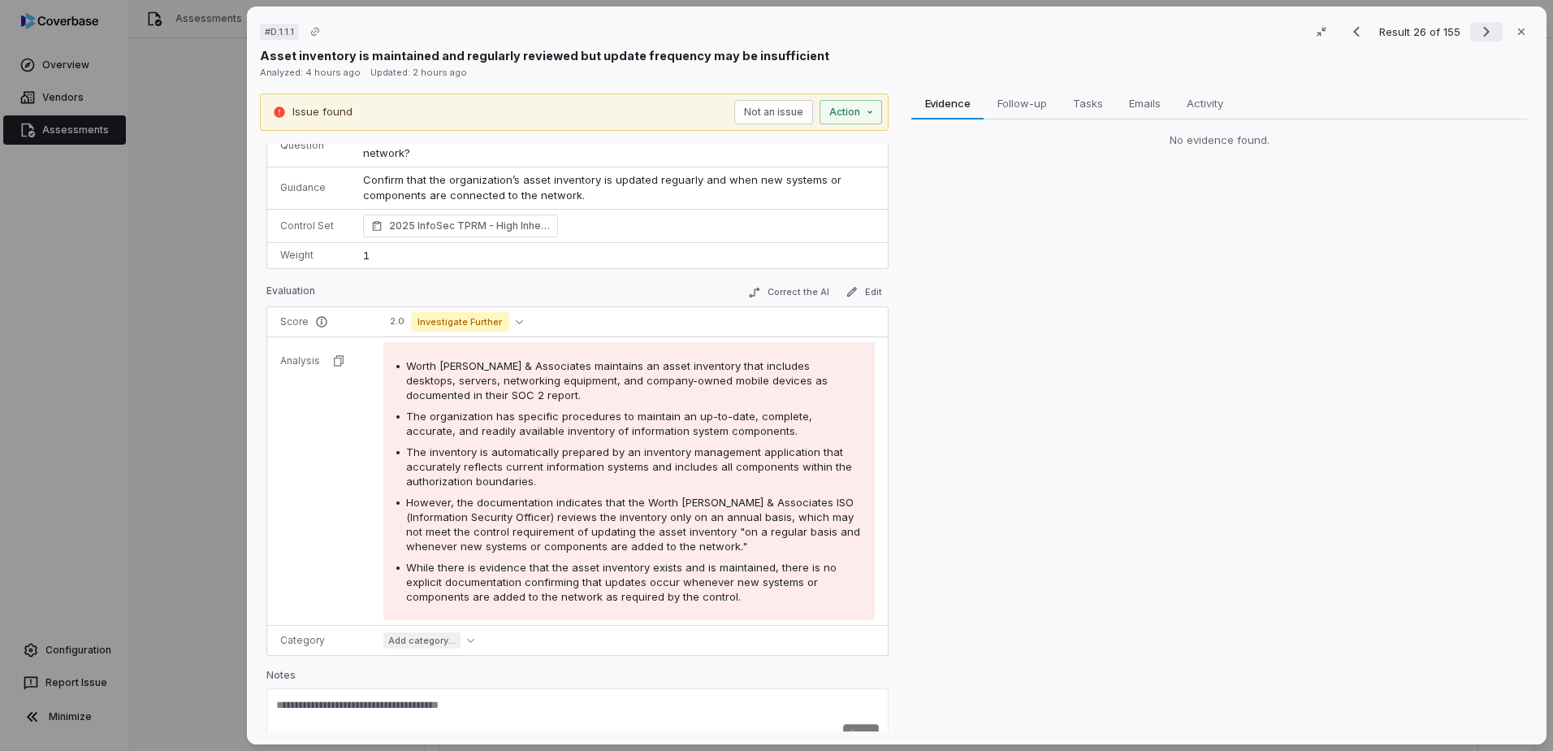
click at [1483, 34] on icon "Next result" at bounding box center [1486, 32] width 6 height 11
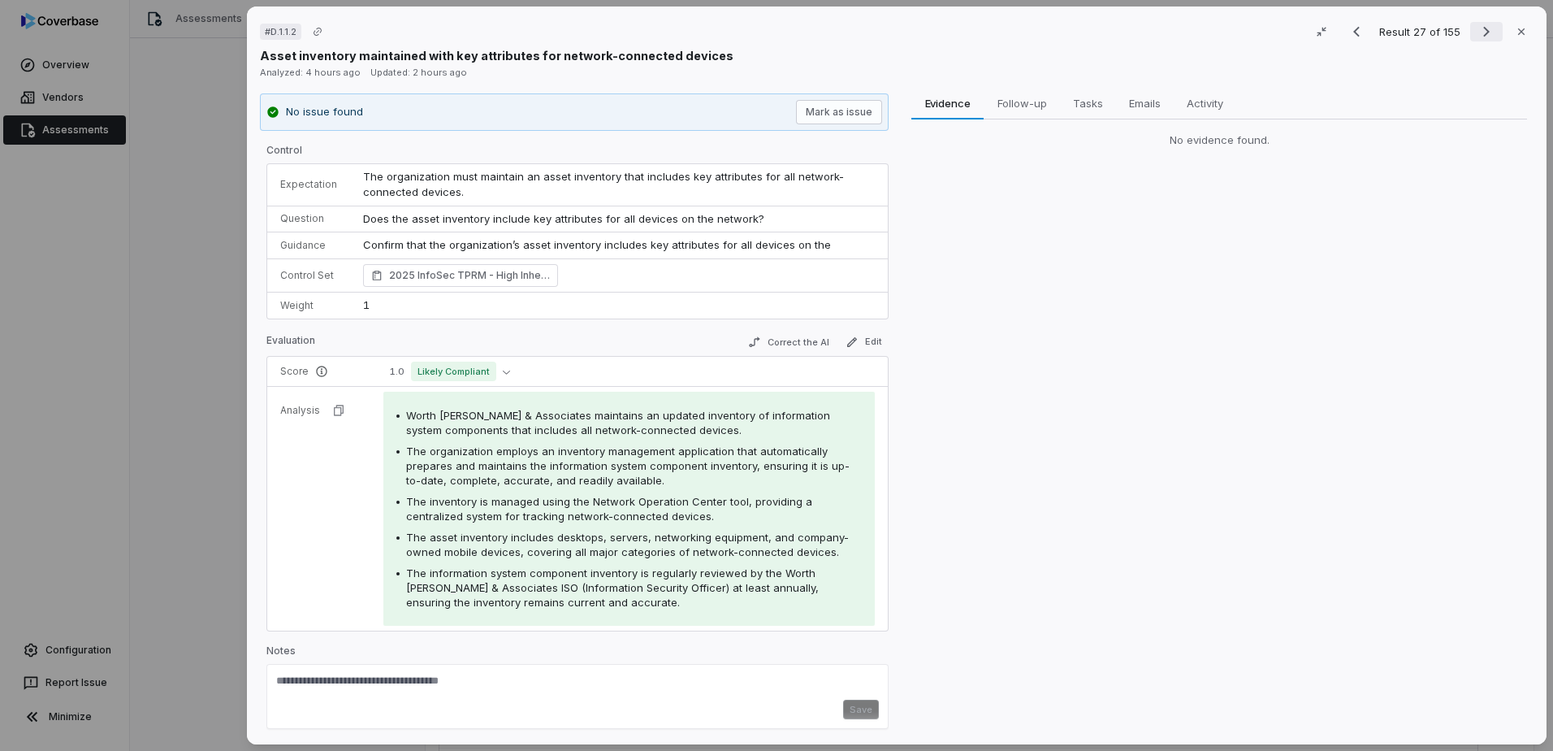
click at [1483, 34] on icon "Next result" at bounding box center [1486, 32] width 6 height 11
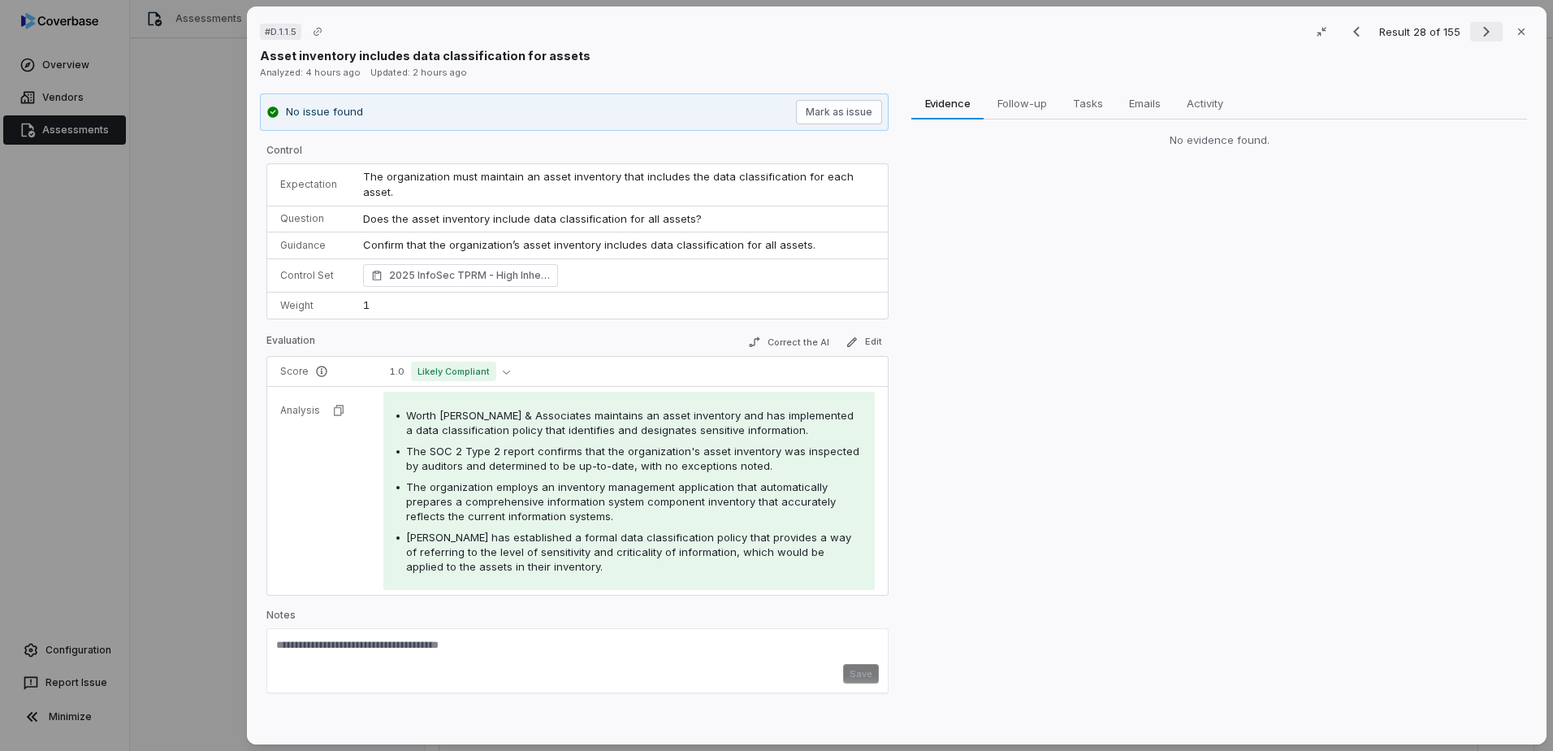
click at [1483, 34] on icon "Next result" at bounding box center [1486, 32] width 6 height 11
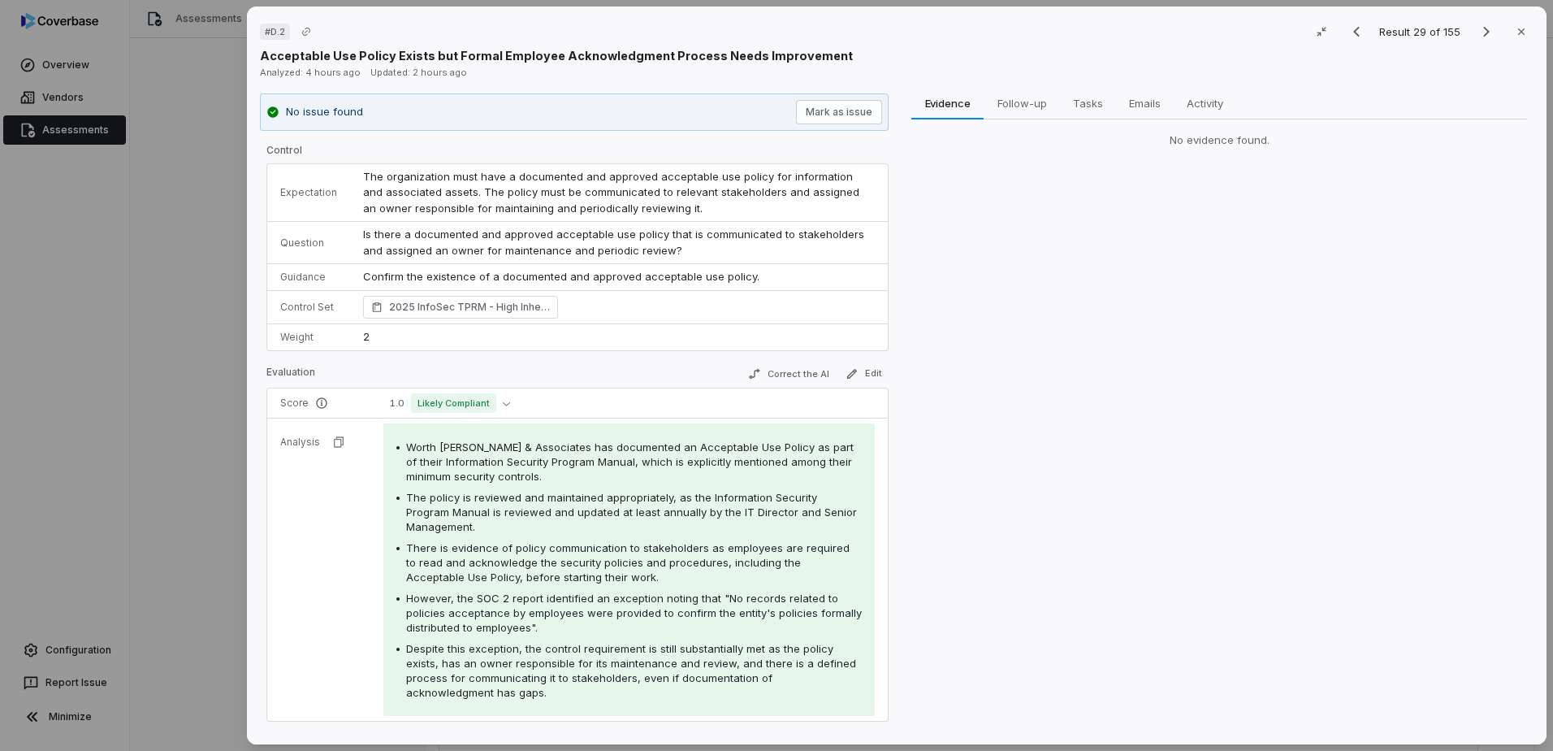
click at [439, 551] on span "There is evidence of policy communication to stakeholders as employees are requ…" at bounding box center [628, 562] width 444 height 42
click at [1028, 112] on span "Follow-up" at bounding box center [1022, 103] width 63 height 21
click at [1081, 104] on span "Tasks" at bounding box center [1088, 103] width 43 height 21
click at [1140, 103] on span "Emails" at bounding box center [1145, 103] width 44 height 21
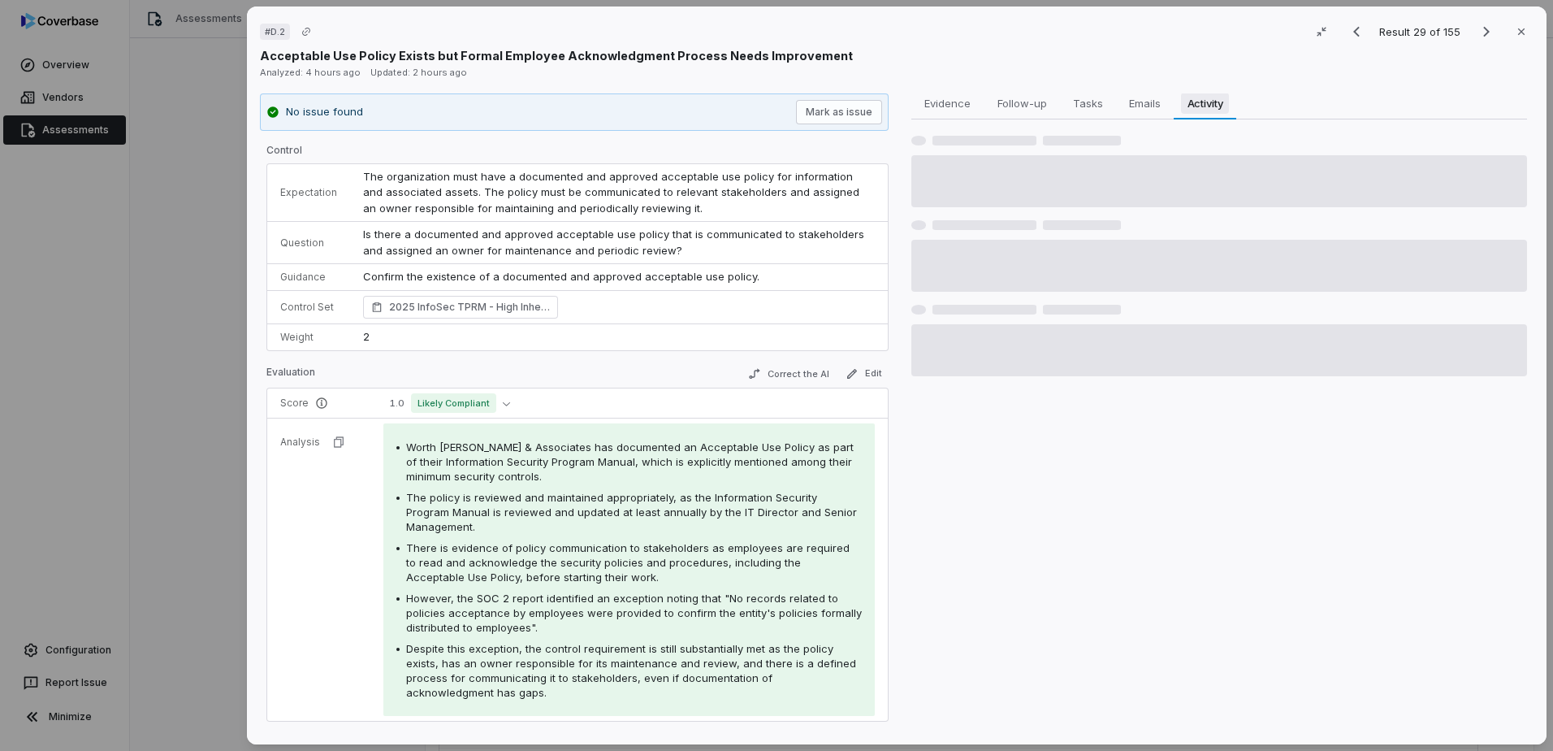
click at [1202, 103] on span "Activity" at bounding box center [1205, 103] width 49 height 21
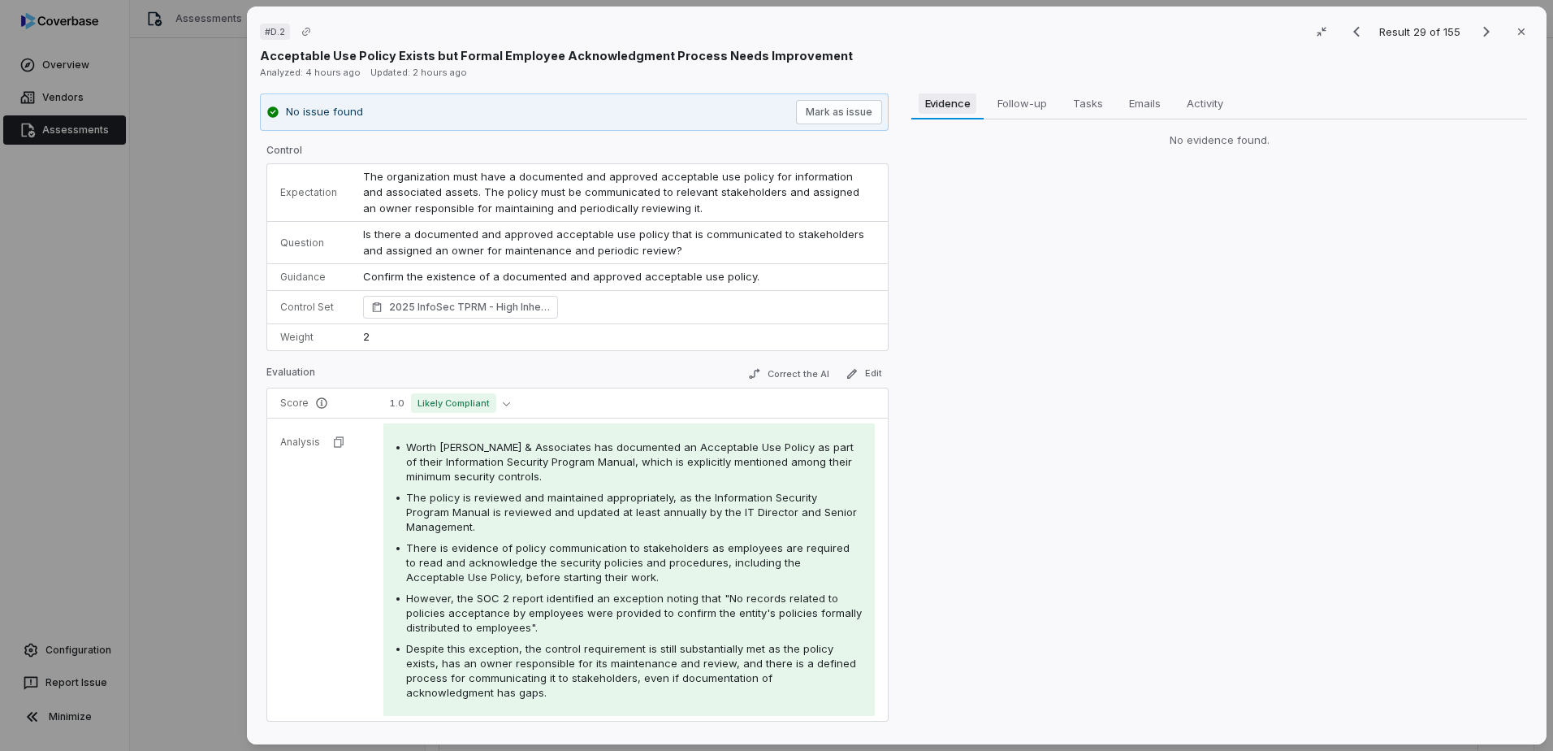
click at [954, 112] on span "Evidence" at bounding box center [948, 103] width 58 height 21
click at [1515, 36] on icon "button" at bounding box center [1521, 31] width 13 height 13
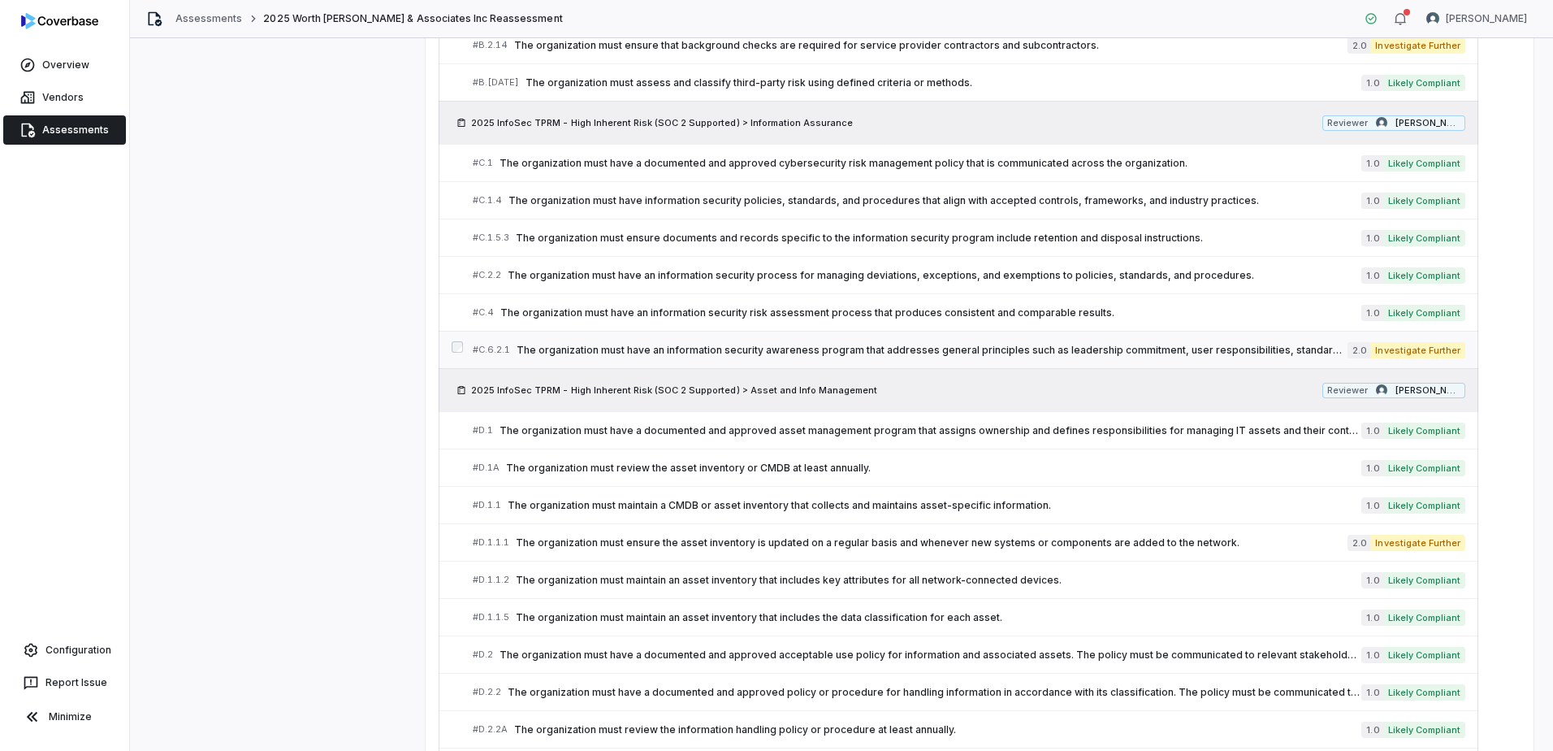
click at [1056, 345] on span "The organization must have an information security awareness program that addre…" at bounding box center [932, 350] width 831 height 13
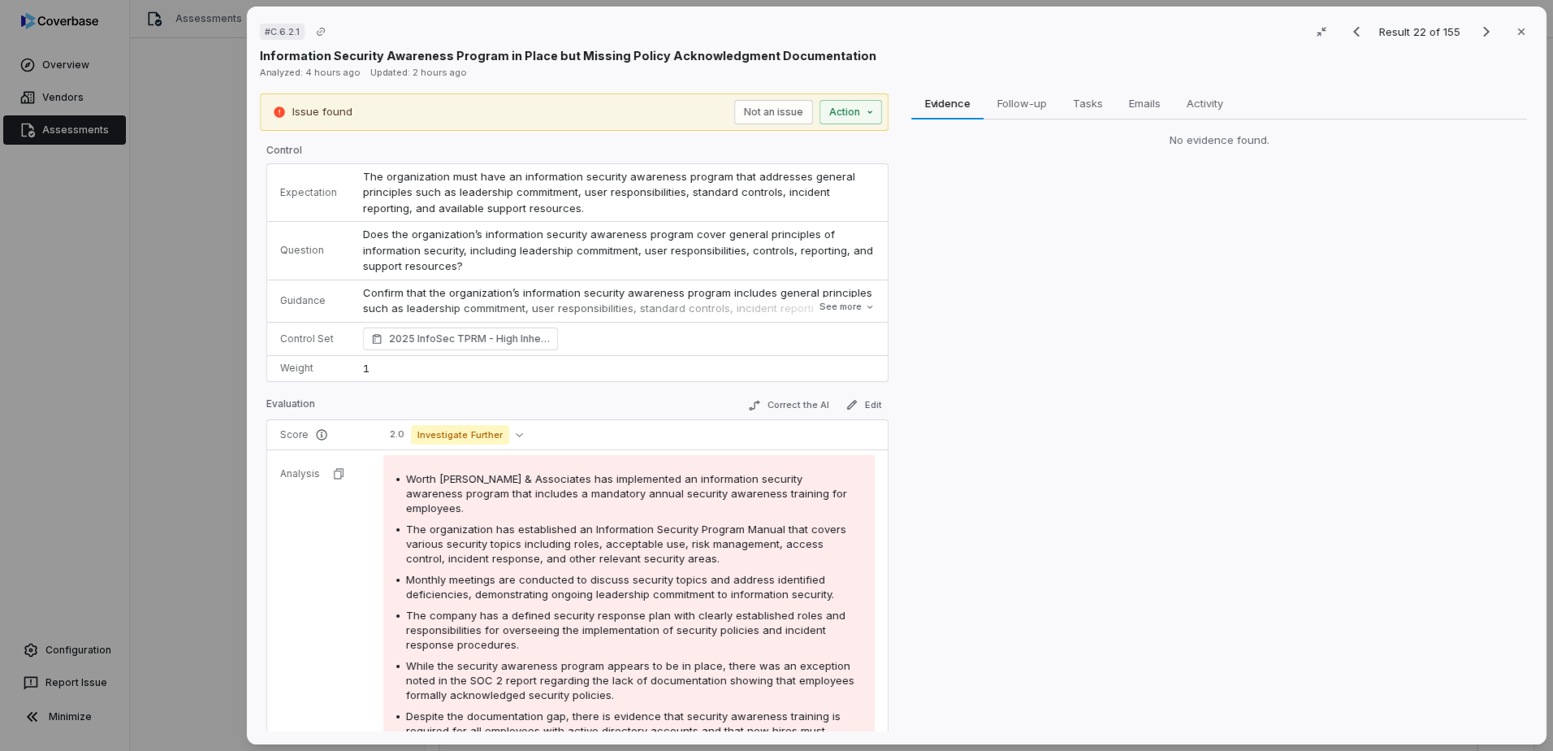
click at [1078, 343] on div "Evidence Evidence Follow-up Follow-up Tasks Tasks Emails Emails Activity Activi…" at bounding box center [1219, 412] width 629 height 639
click at [321, 29] on icon "Copy link" at bounding box center [321, 32] width 10 height 10
click at [1180, 307] on div "Evidence Evidence Follow-up Follow-up Tasks Tasks Emails Emails Activity Activi…" at bounding box center [1219, 412] width 629 height 639
click at [1518, 32] on icon "button" at bounding box center [1521, 31] width 6 height 6
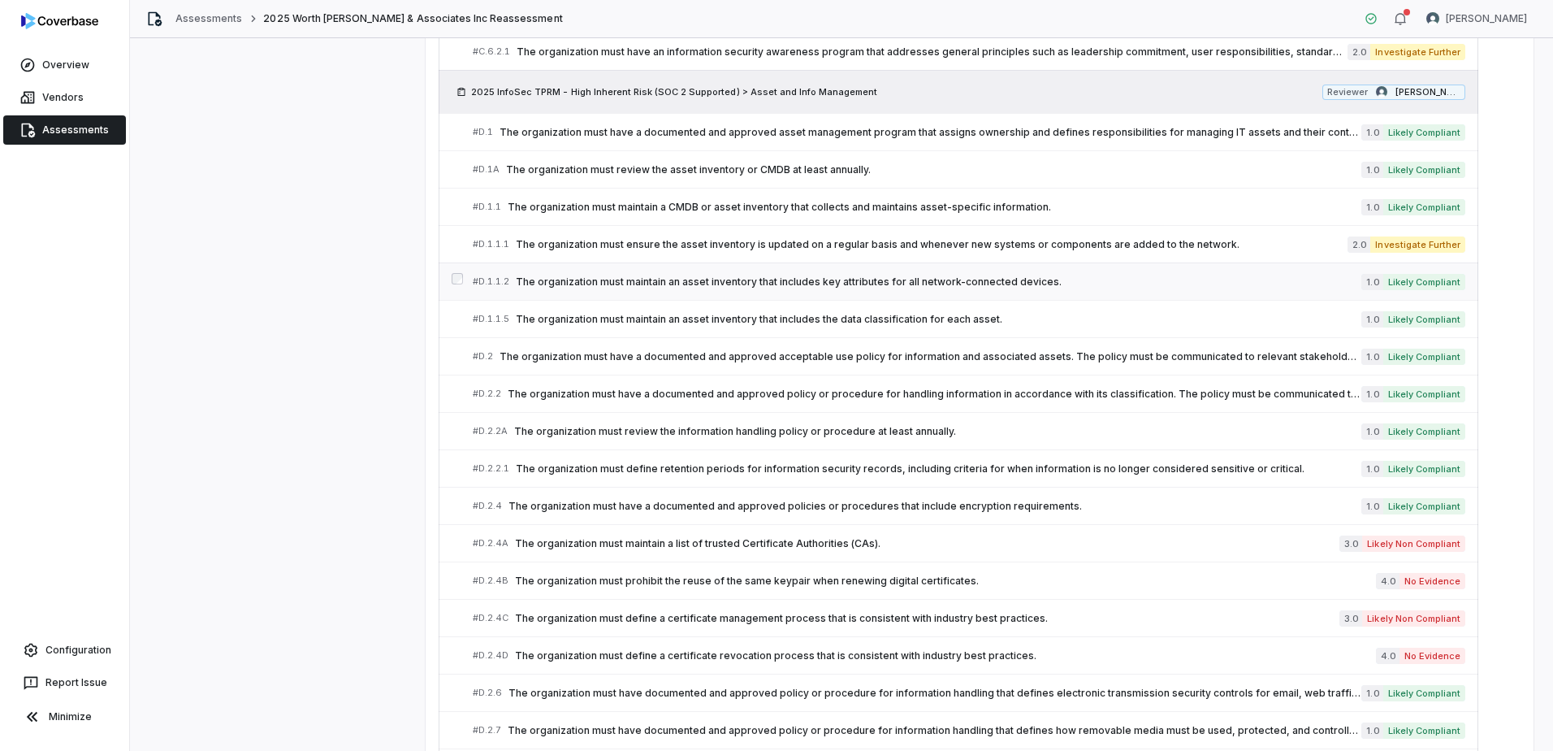
scroll to position [1412, 0]
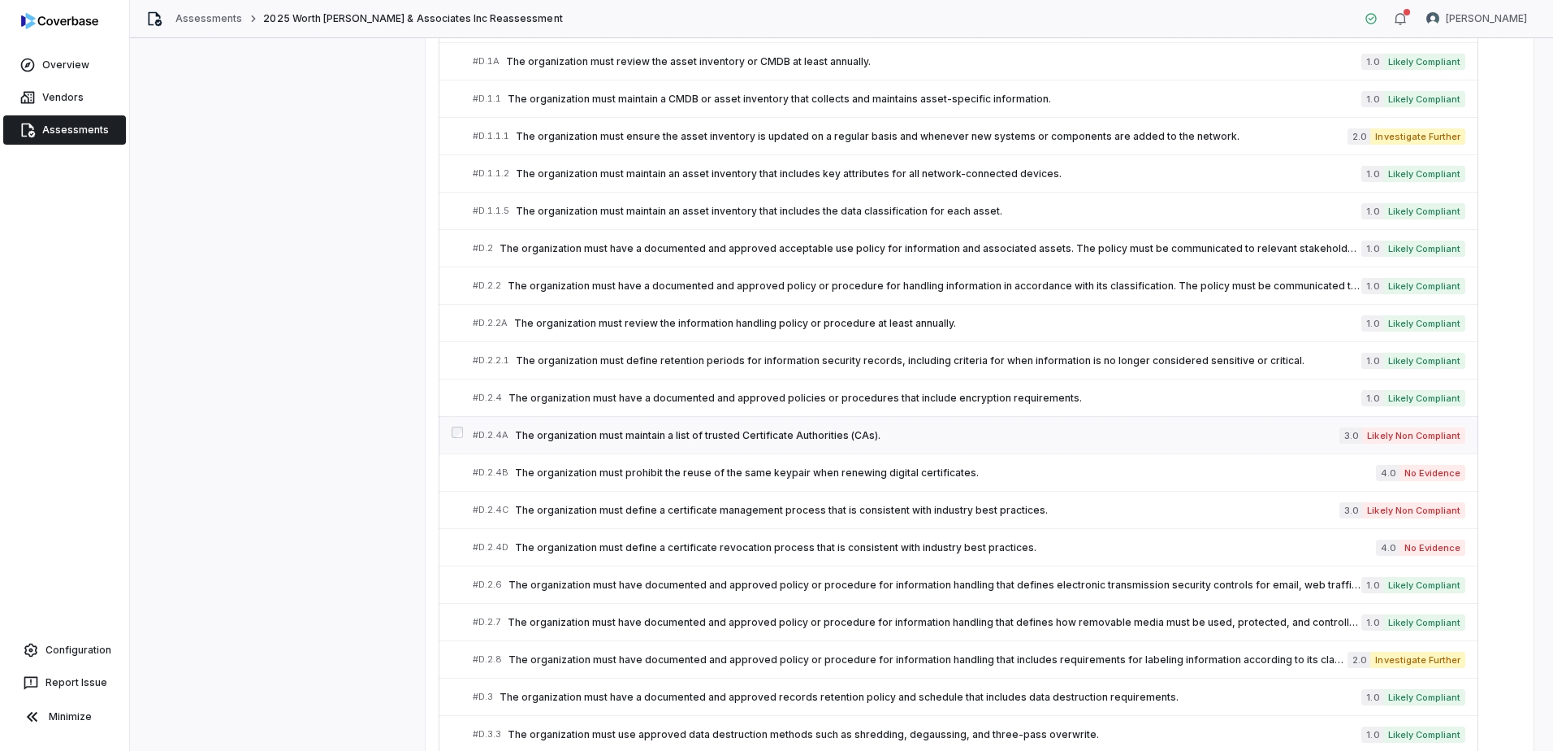
click at [829, 440] on span "The organization must maintain a list of trusted Certificate Authorities (CAs)." at bounding box center [927, 435] width 825 height 13
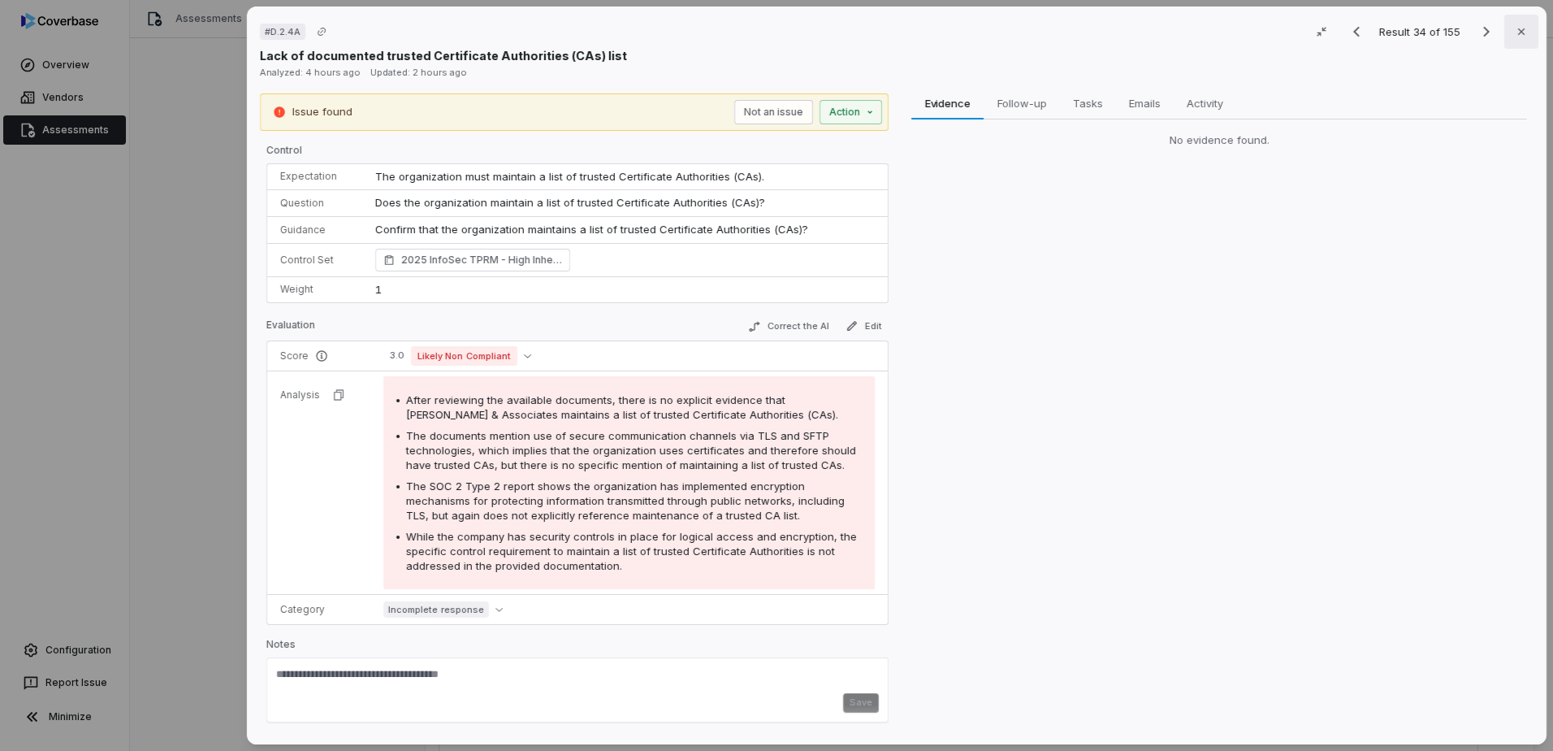
click at [1518, 31] on icon "button" at bounding box center [1521, 31] width 6 height 6
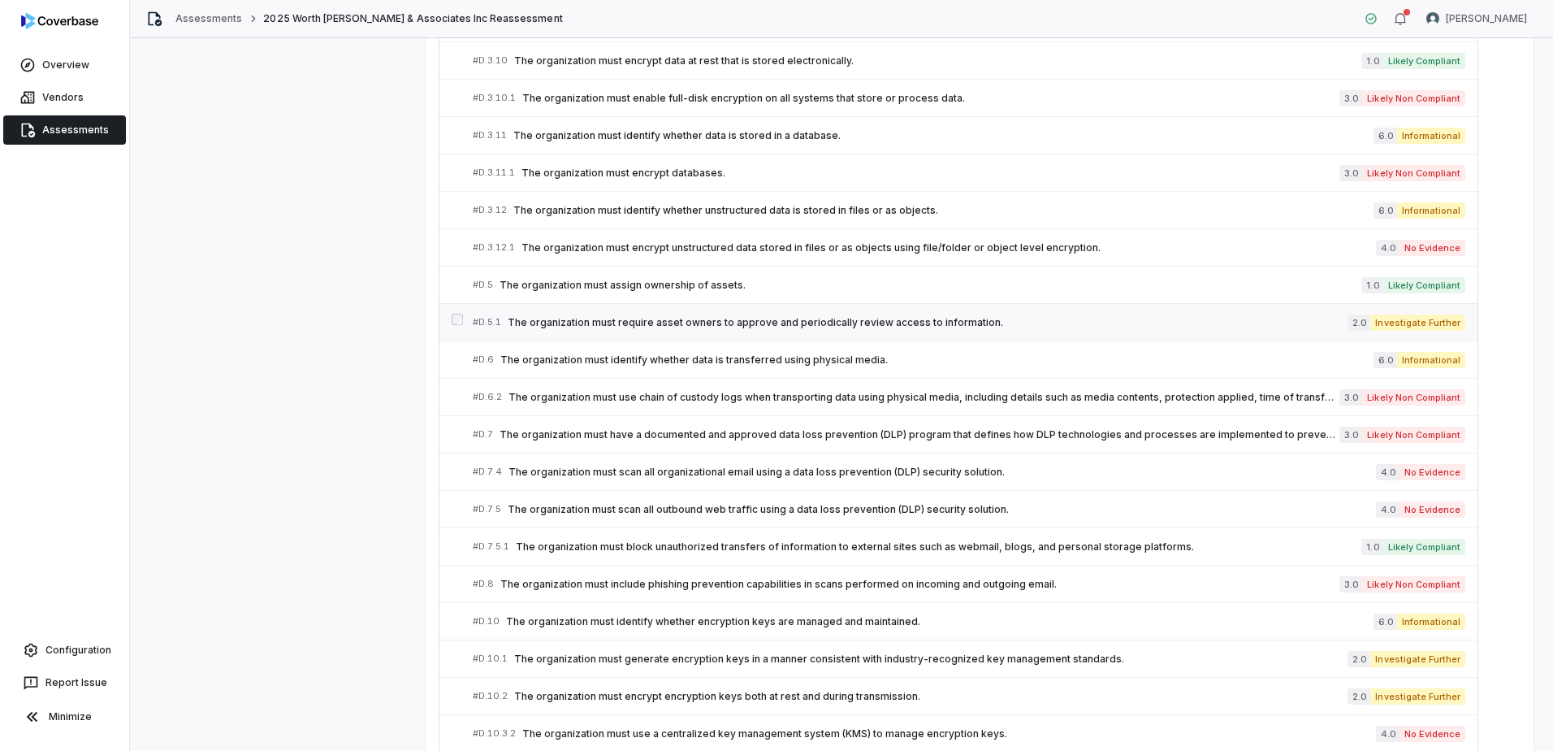
scroll to position [2468, 0]
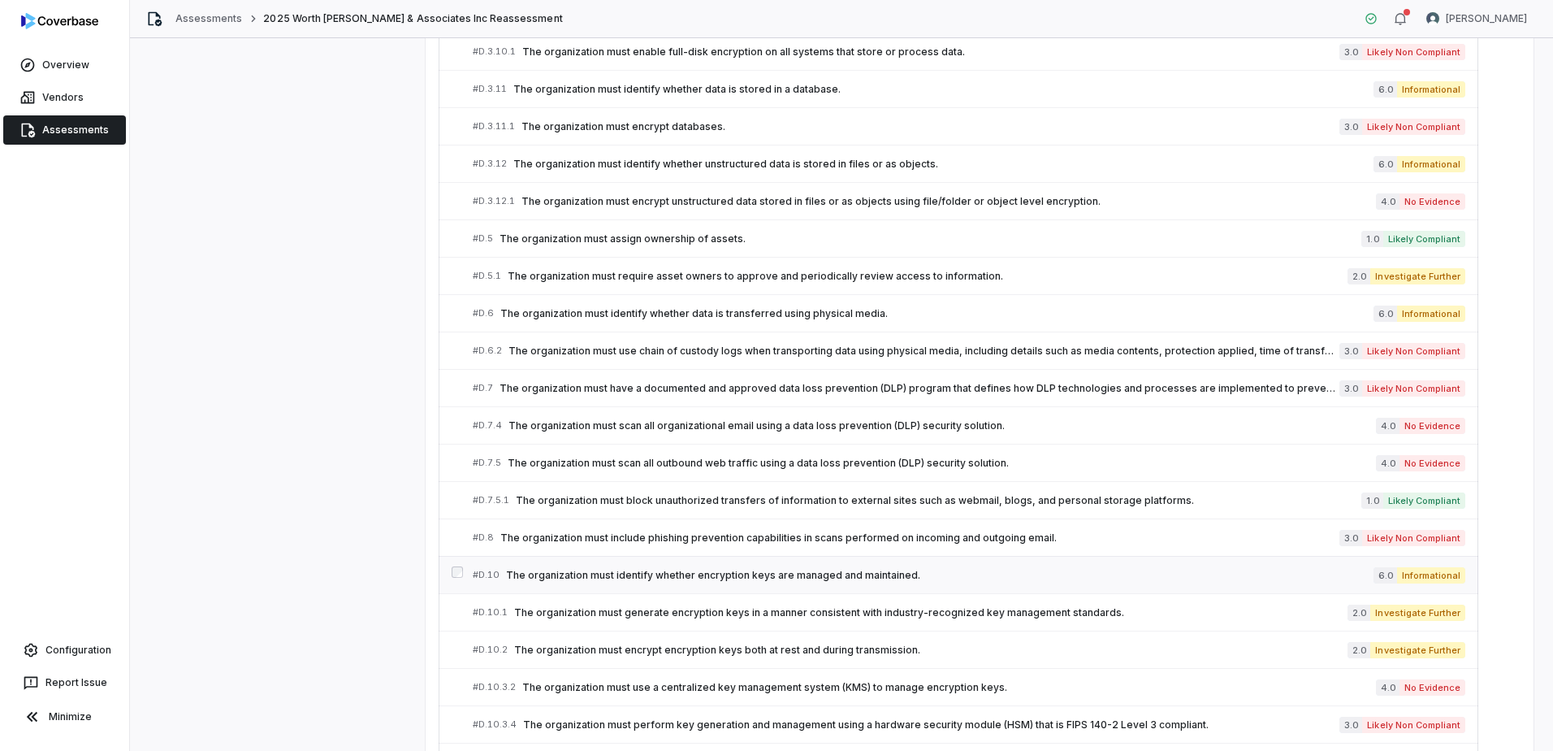
click at [857, 569] on span "The organization must identify whether encryption keys are managed and maintain…" at bounding box center [940, 575] width 868 height 13
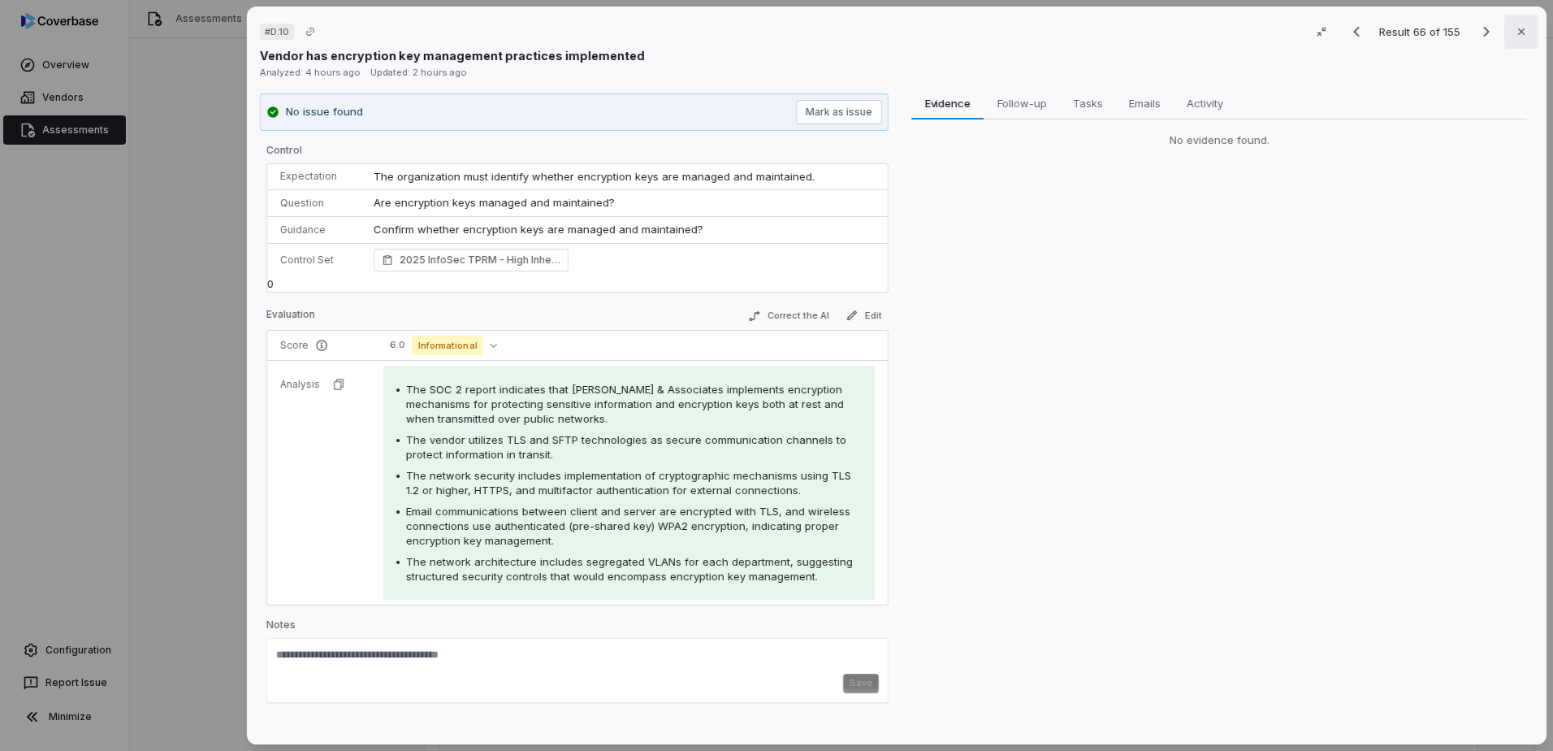
click at [1512, 40] on button "Close" at bounding box center [1521, 32] width 34 height 34
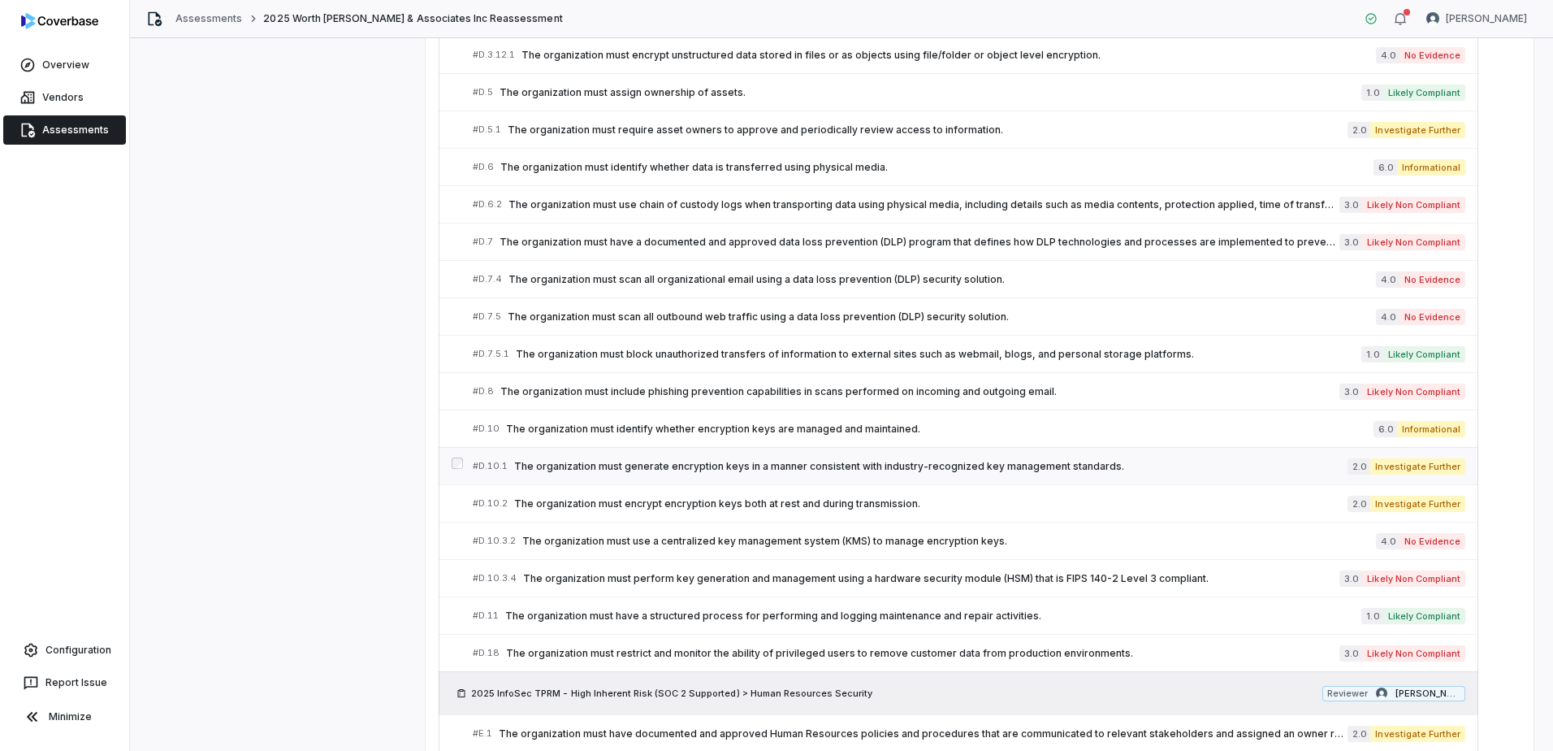
scroll to position [2630, 0]
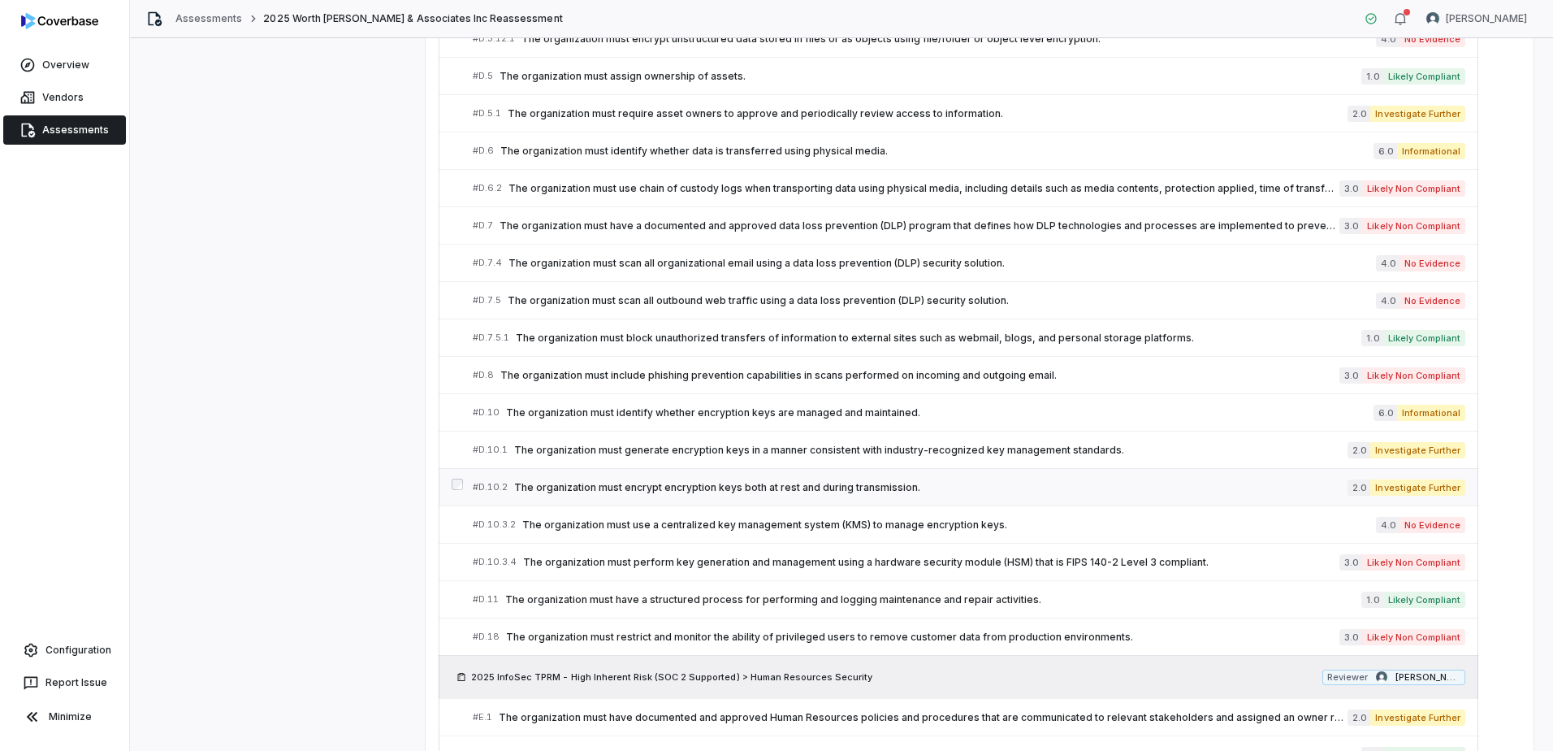
click at [1255, 485] on span "The organization must encrypt encryption keys both at rest and during transmiss…" at bounding box center [930, 487] width 833 height 13
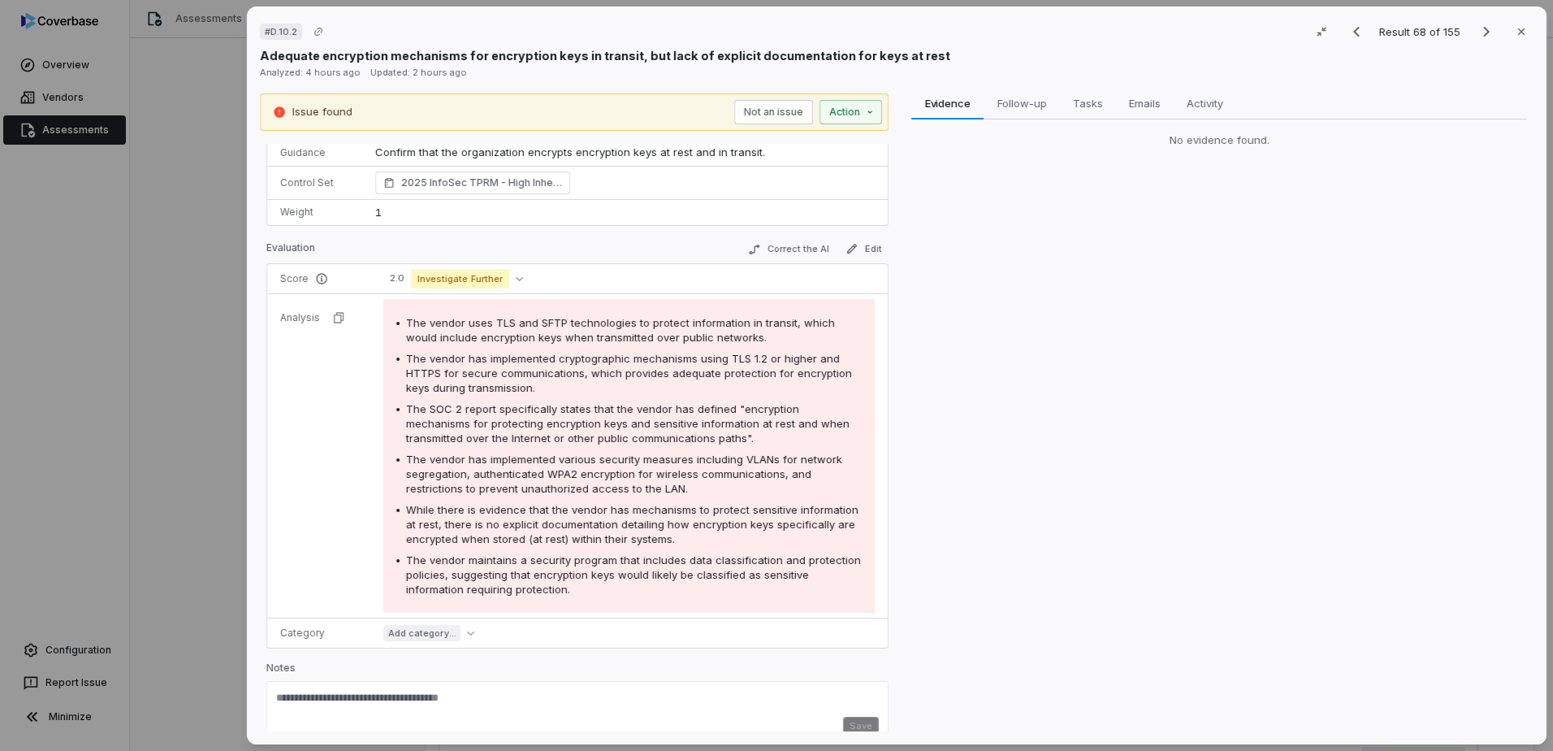
scroll to position [81, 0]
click at [1524, 40] on button "Close" at bounding box center [1521, 32] width 34 height 34
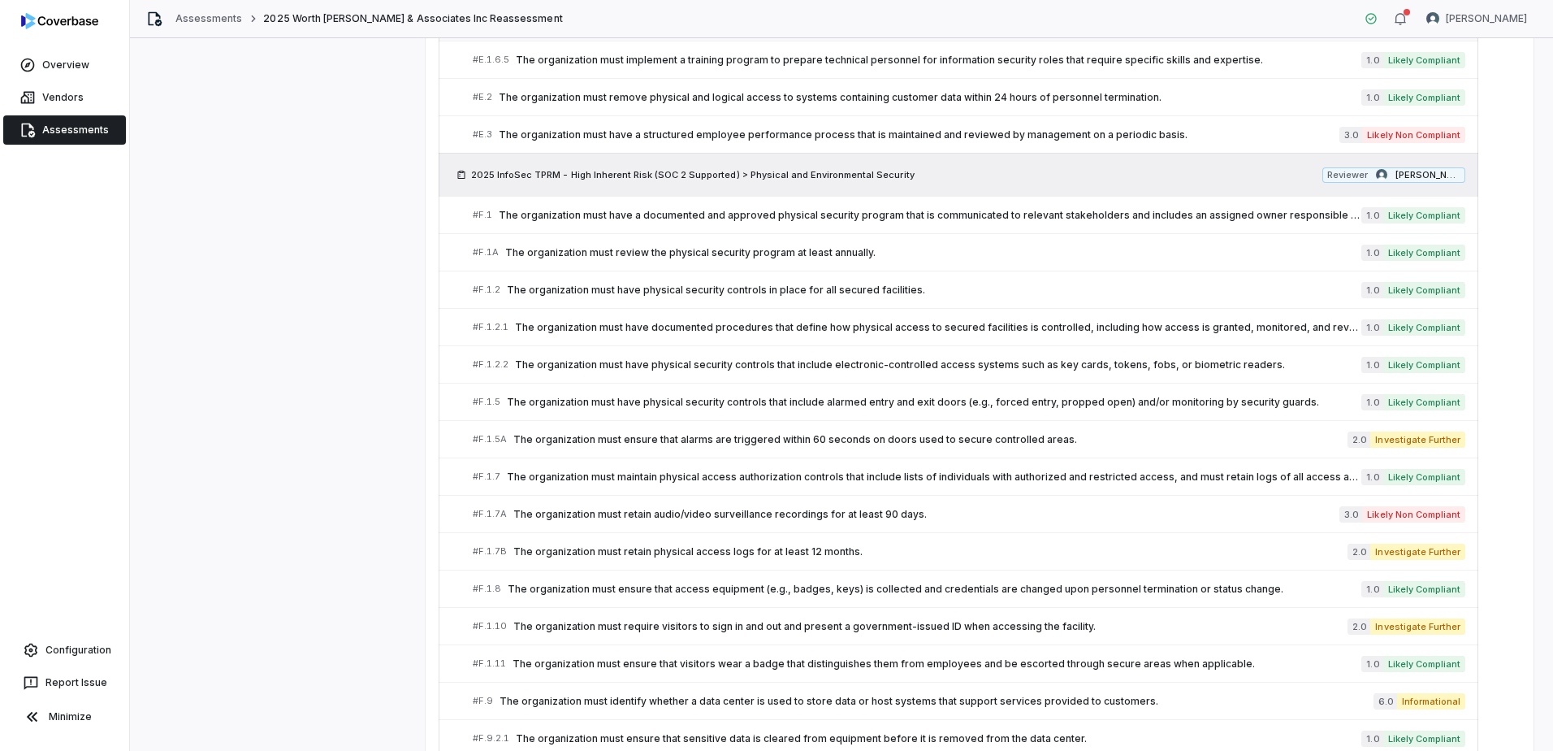
scroll to position [3605, 0]
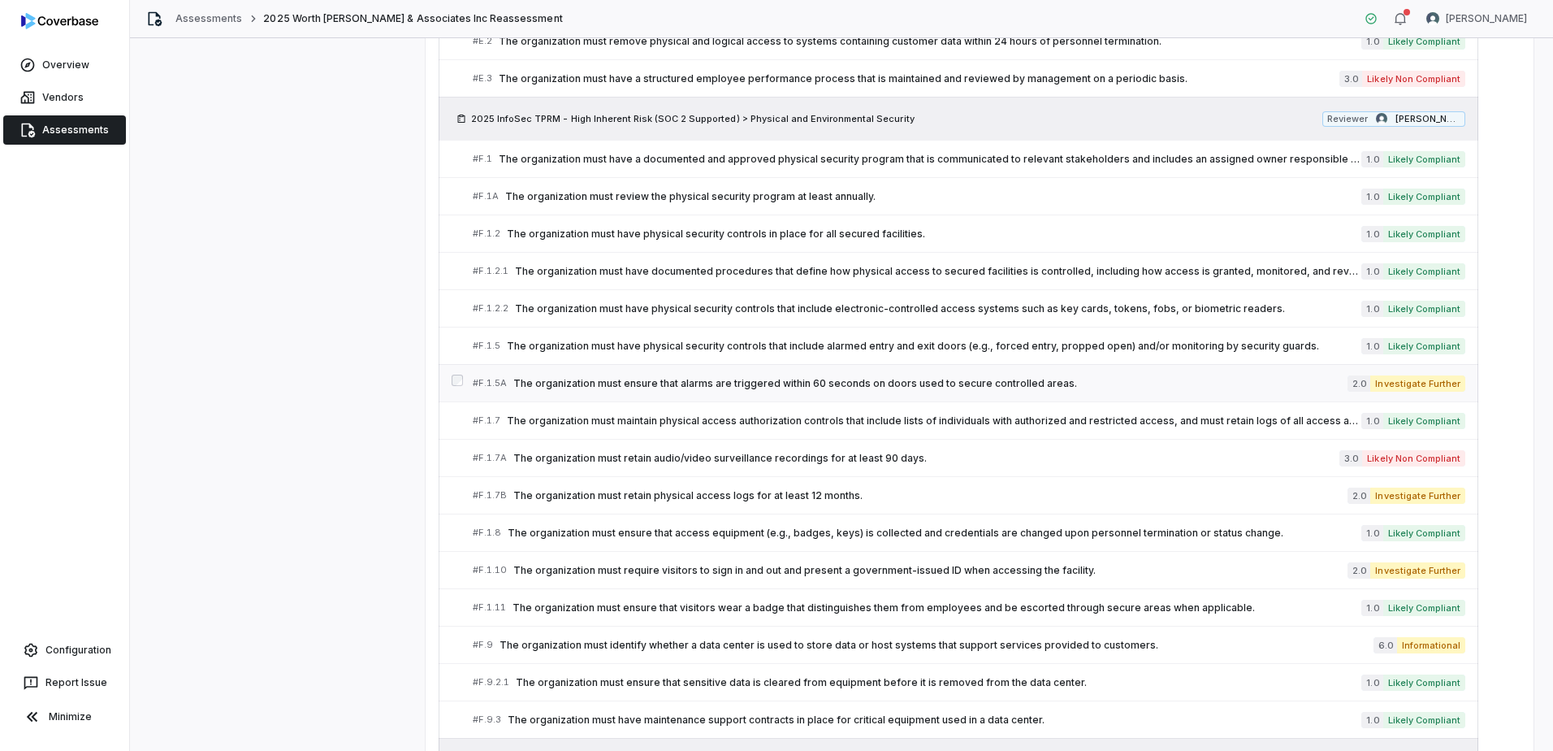
click at [1128, 384] on span "The organization must ensure that alarms are triggered within 60 seconds on doo…" at bounding box center [930, 383] width 834 height 13
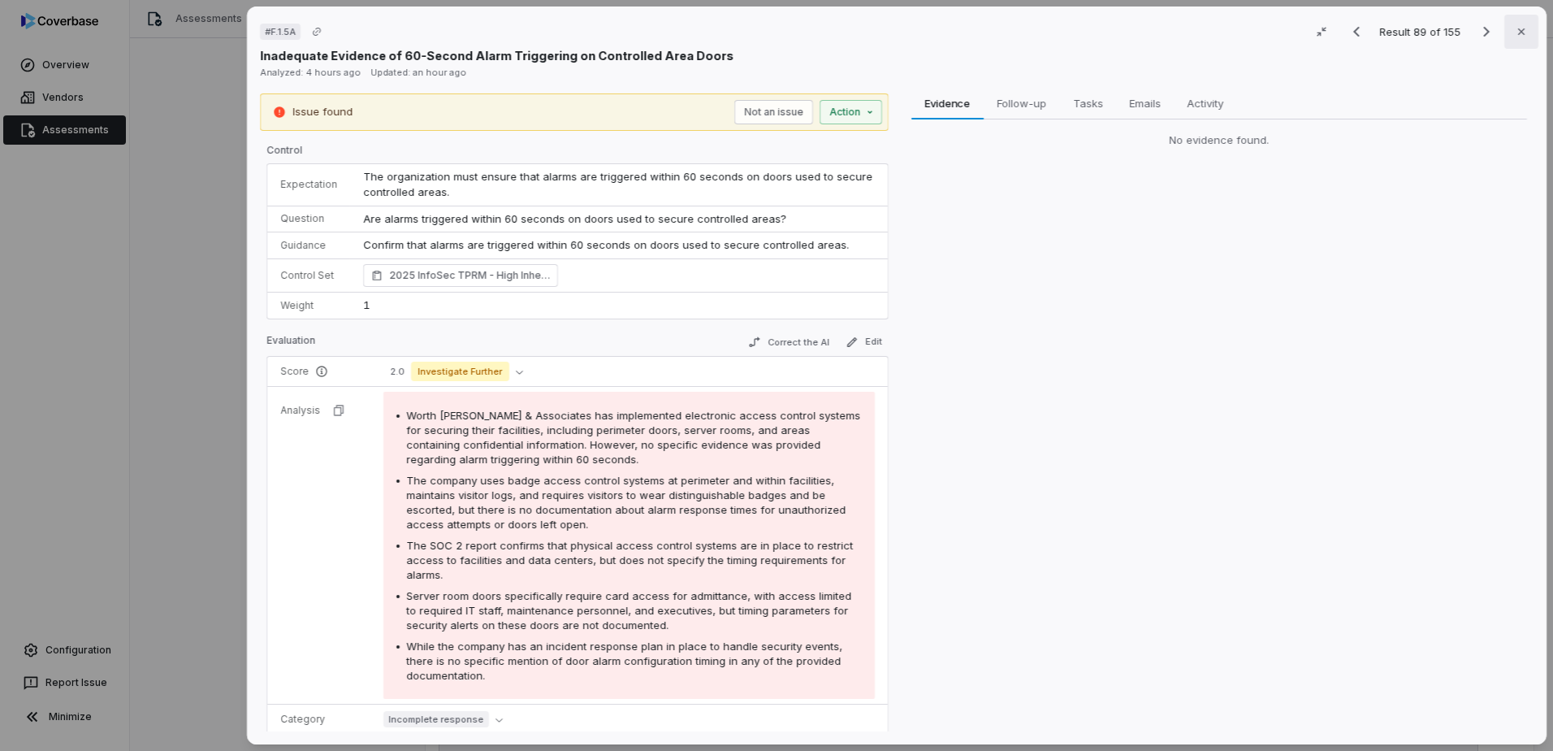
click at [1513, 40] on button "Close" at bounding box center [1521, 32] width 34 height 34
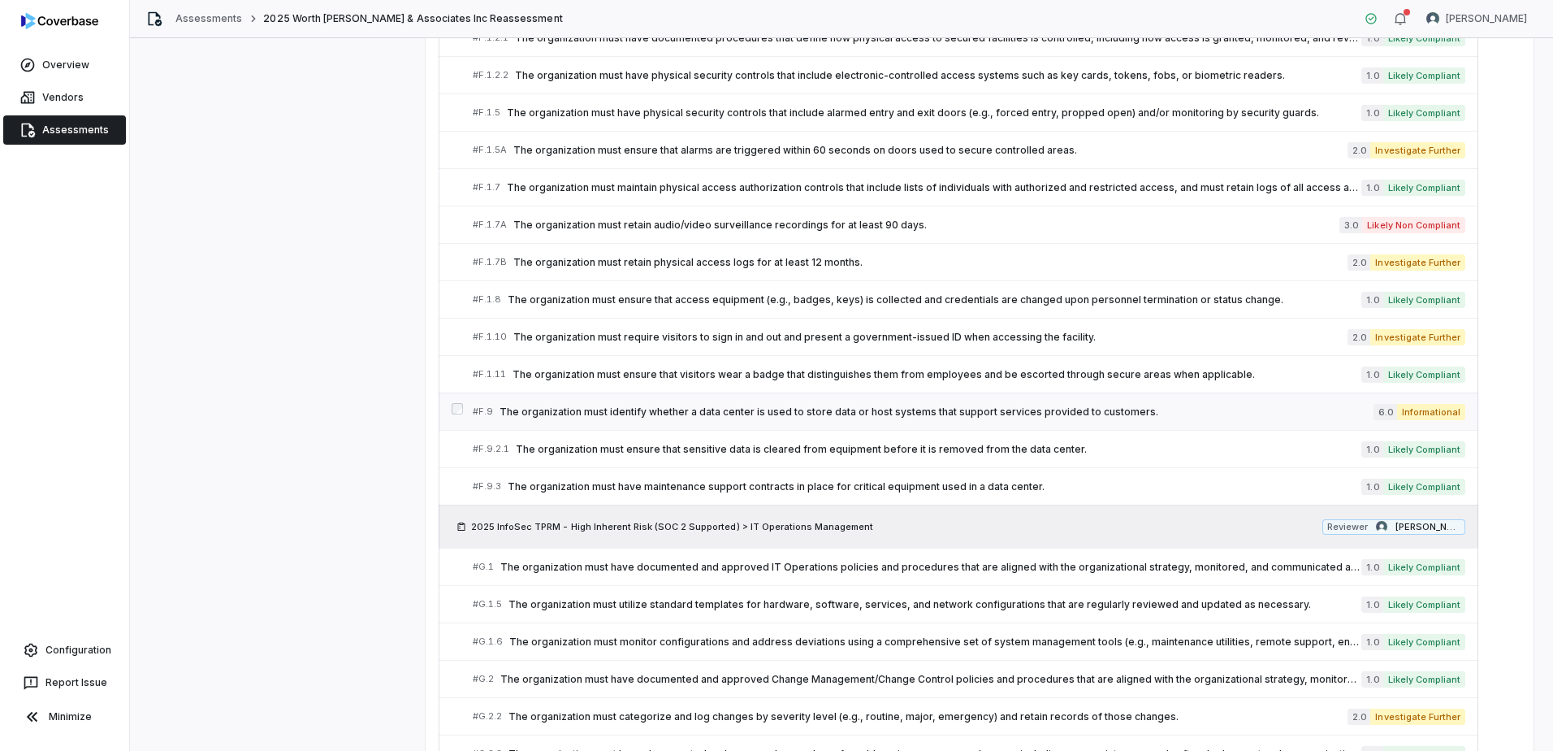
scroll to position [3849, 0]
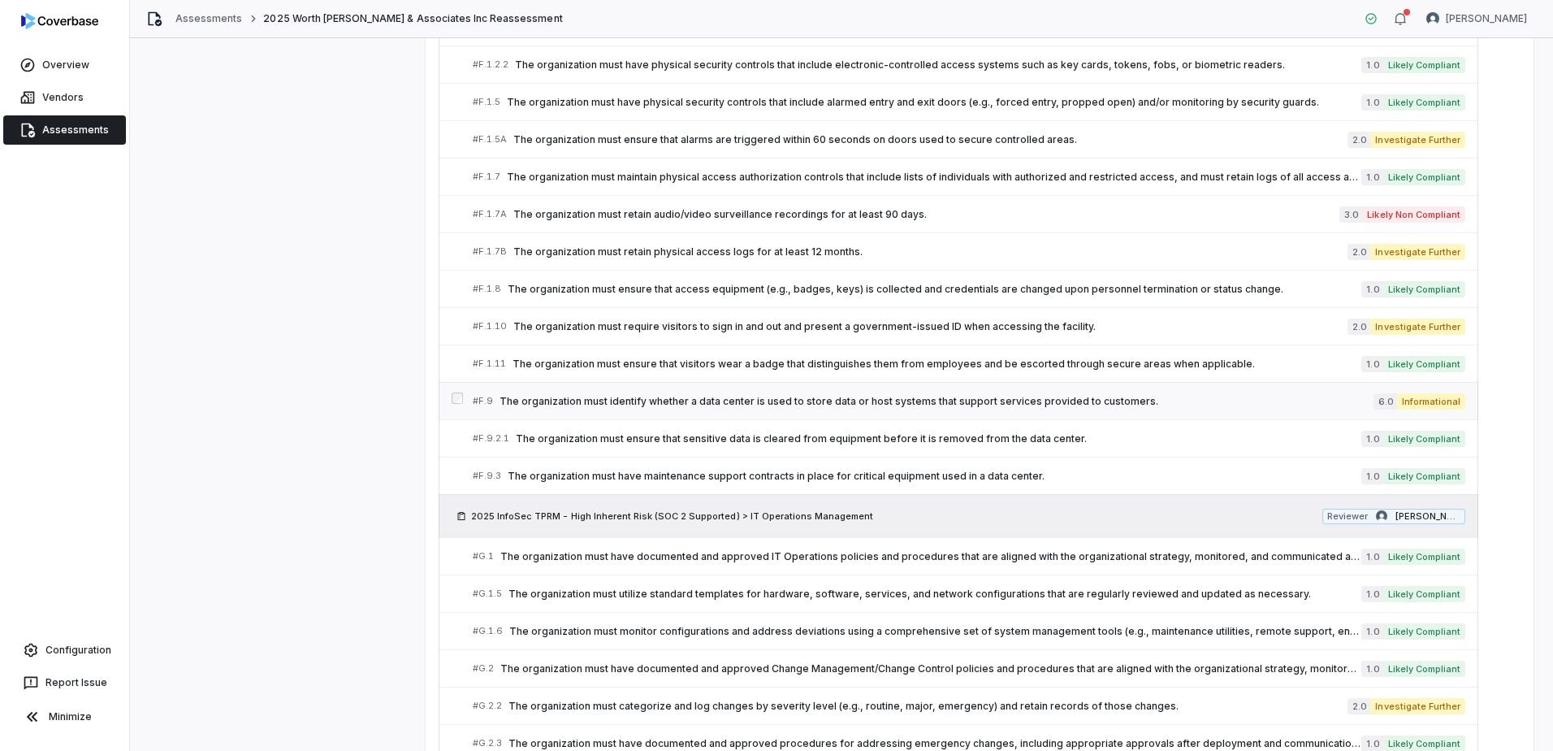
click at [1193, 402] on span "The organization must identify whether a data center is used to store data or h…" at bounding box center [937, 401] width 874 height 13
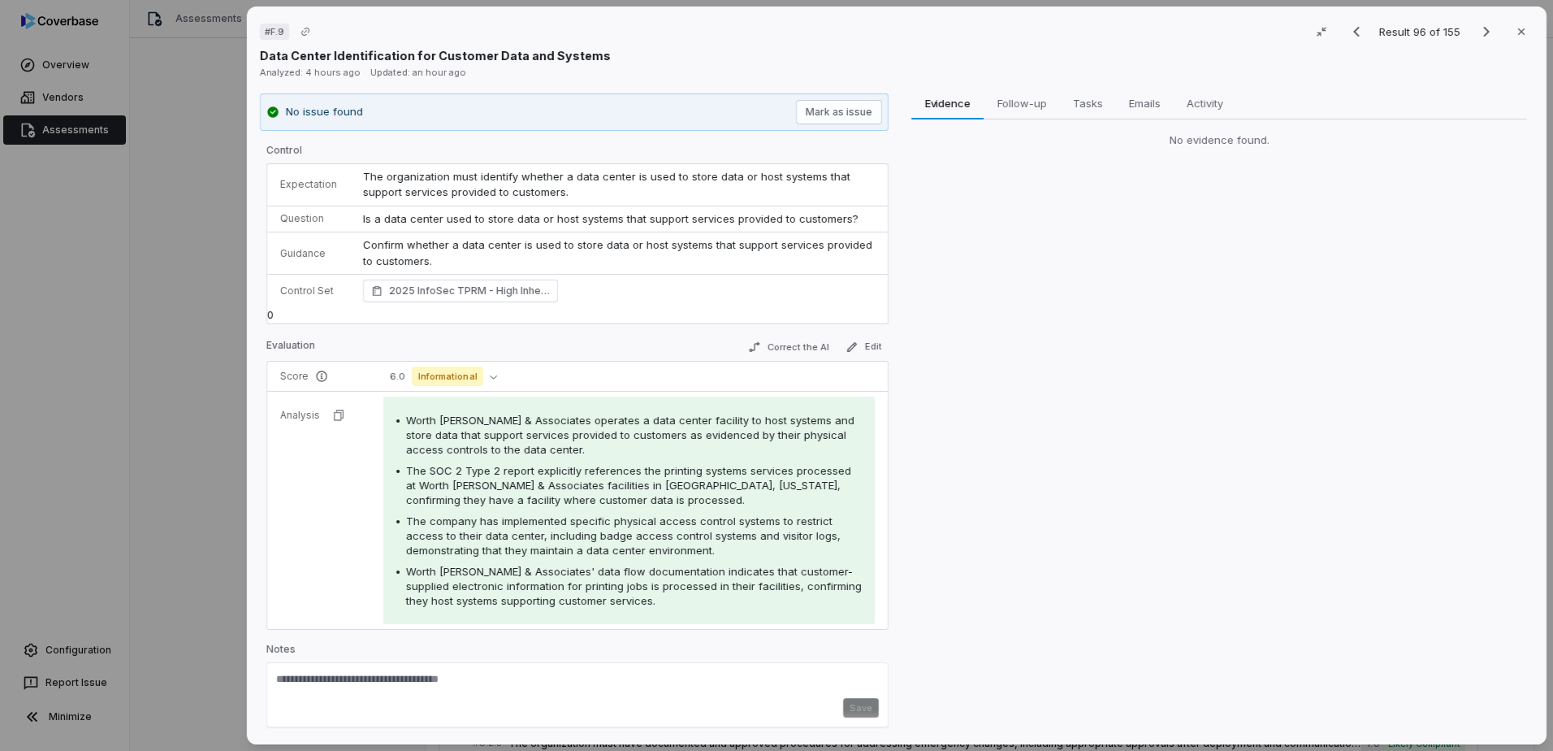
scroll to position [2, 0]
click at [1515, 32] on icon "button" at bounding box center [1521, 31] width 13 height 13
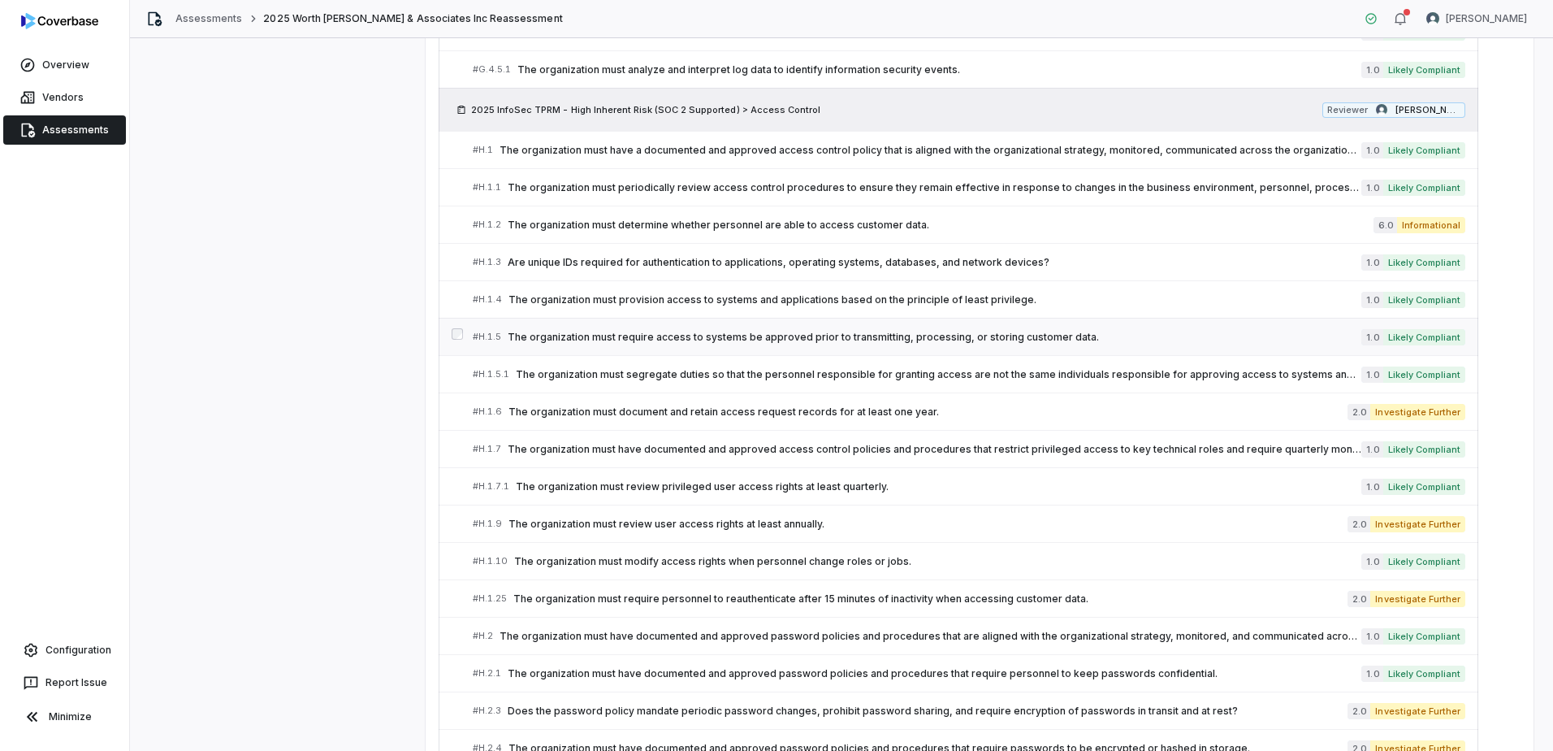
scroll to position [4824, 0]
click at [845, 479] on span "The organization must review privileged user access rights at least quarterly." at bounding box center [939, 484] width 846 height 13
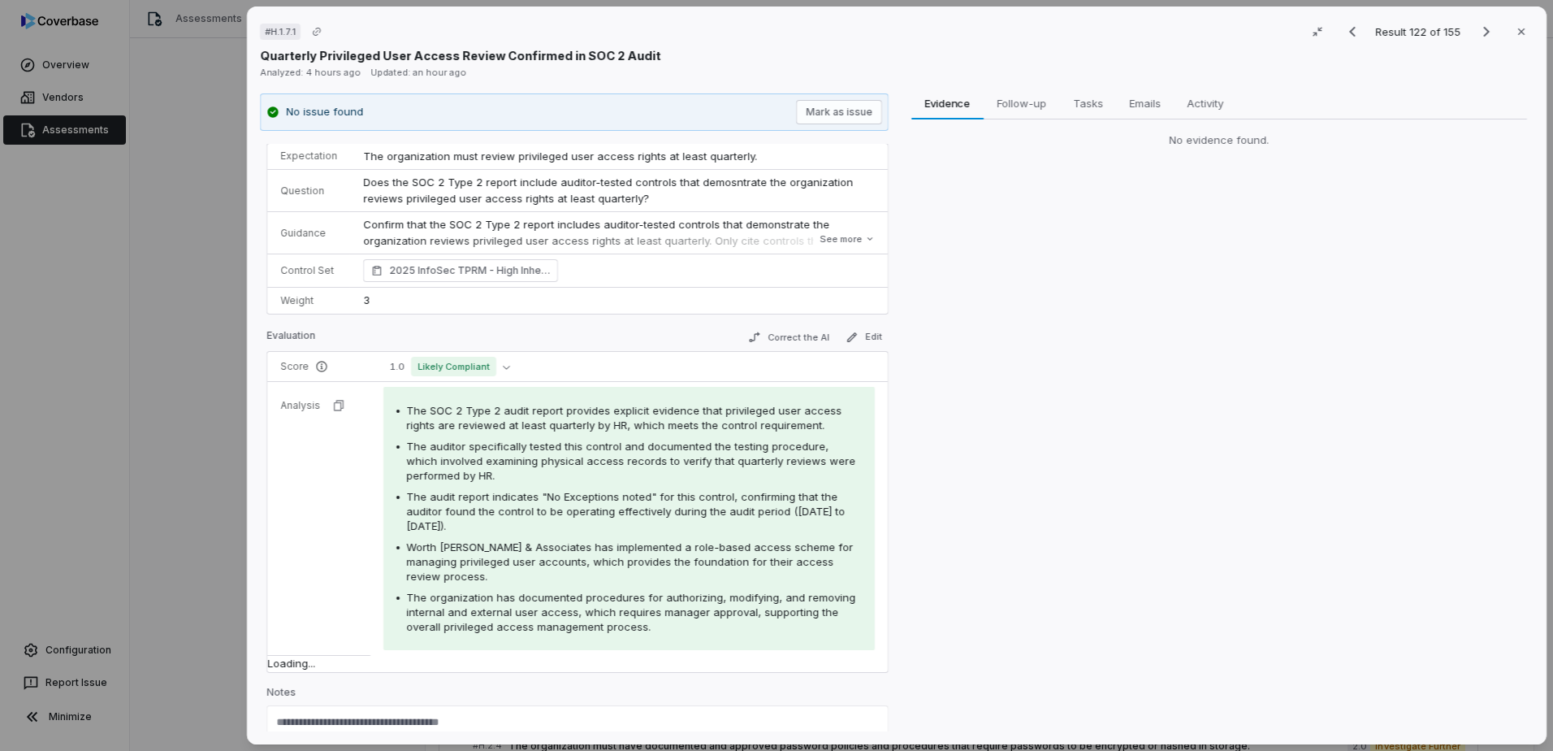
scroll to position [50, 0]
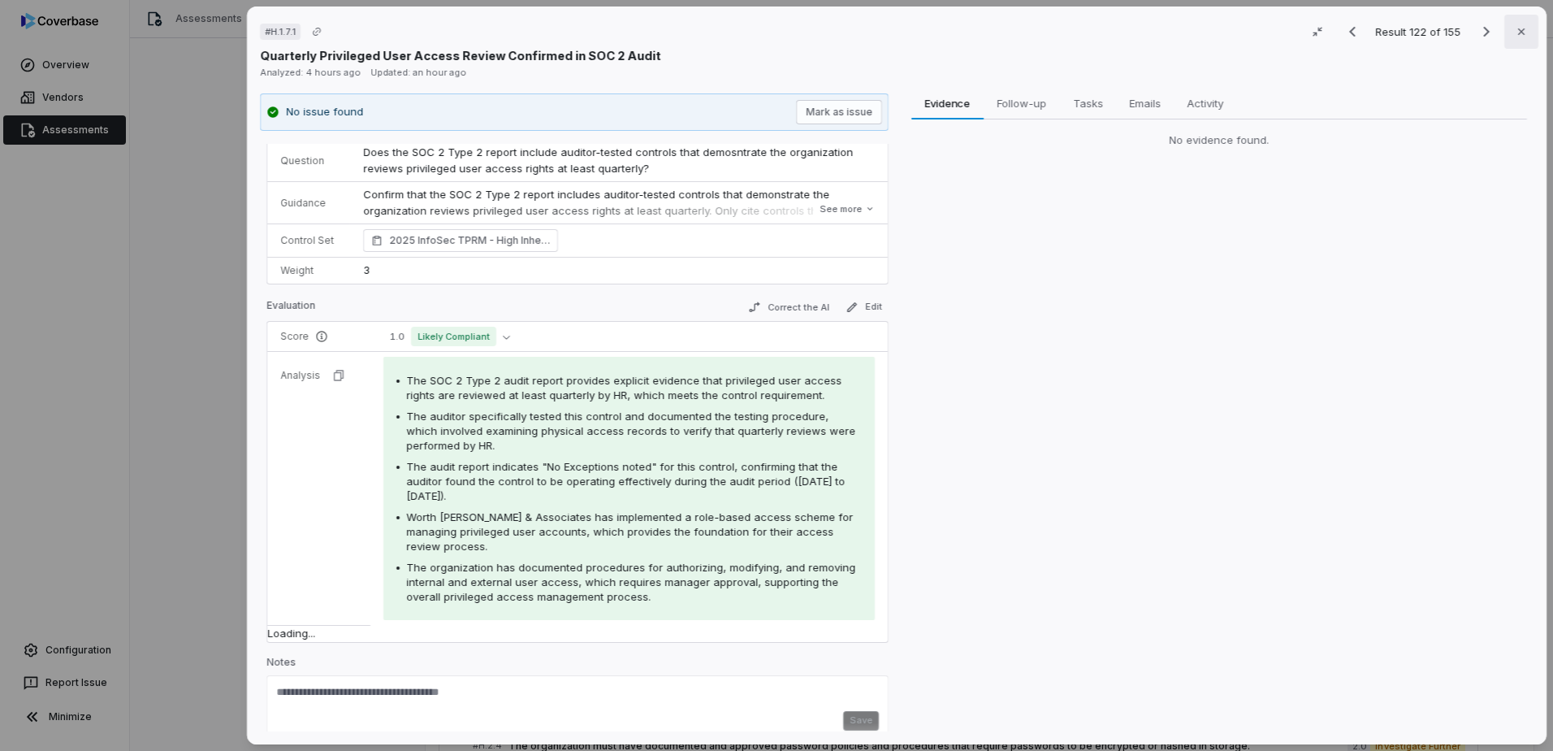
click at [1525, 36] on button "Close" at bounding box center [1521, 32] width 34 height 34
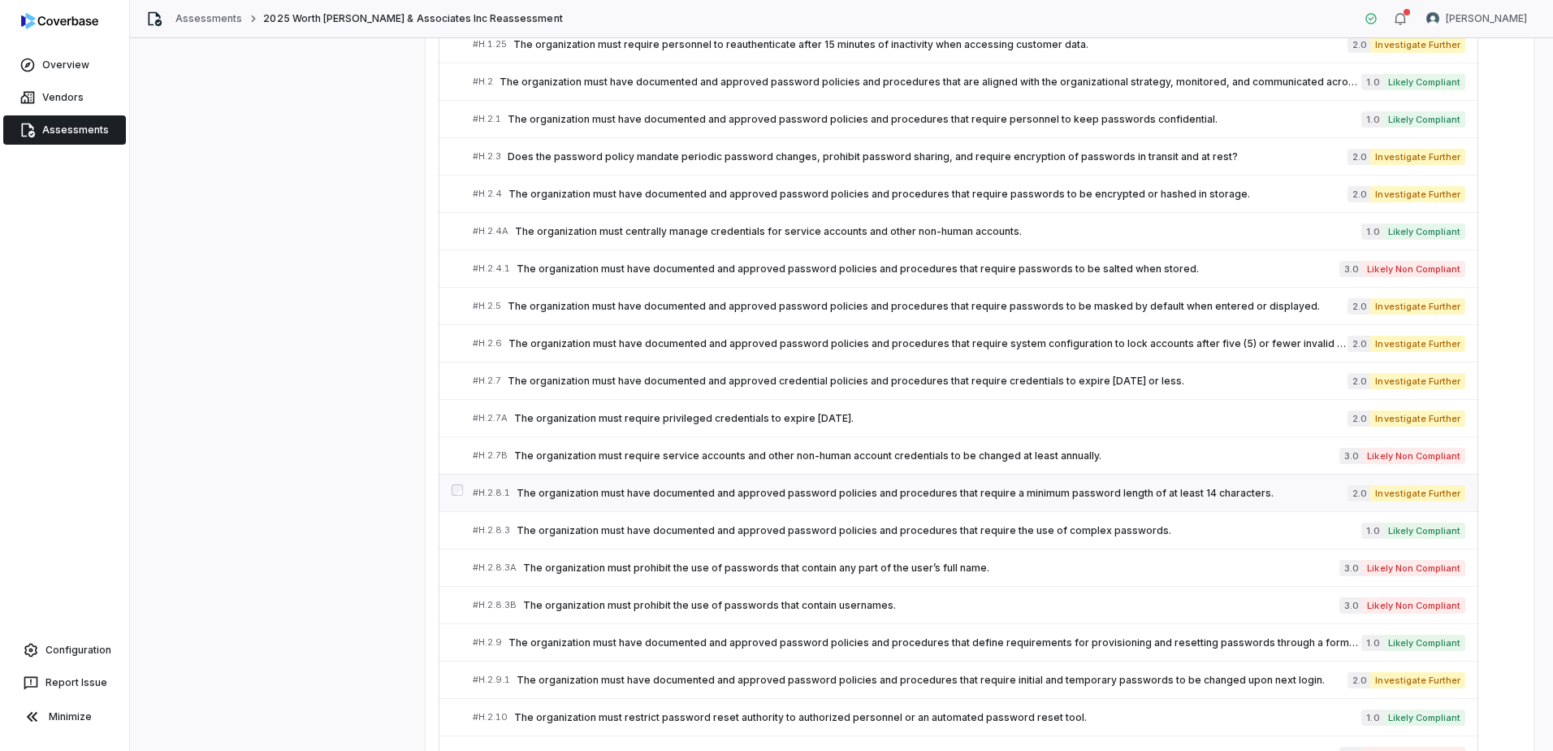
scroll to position [5392, 0]
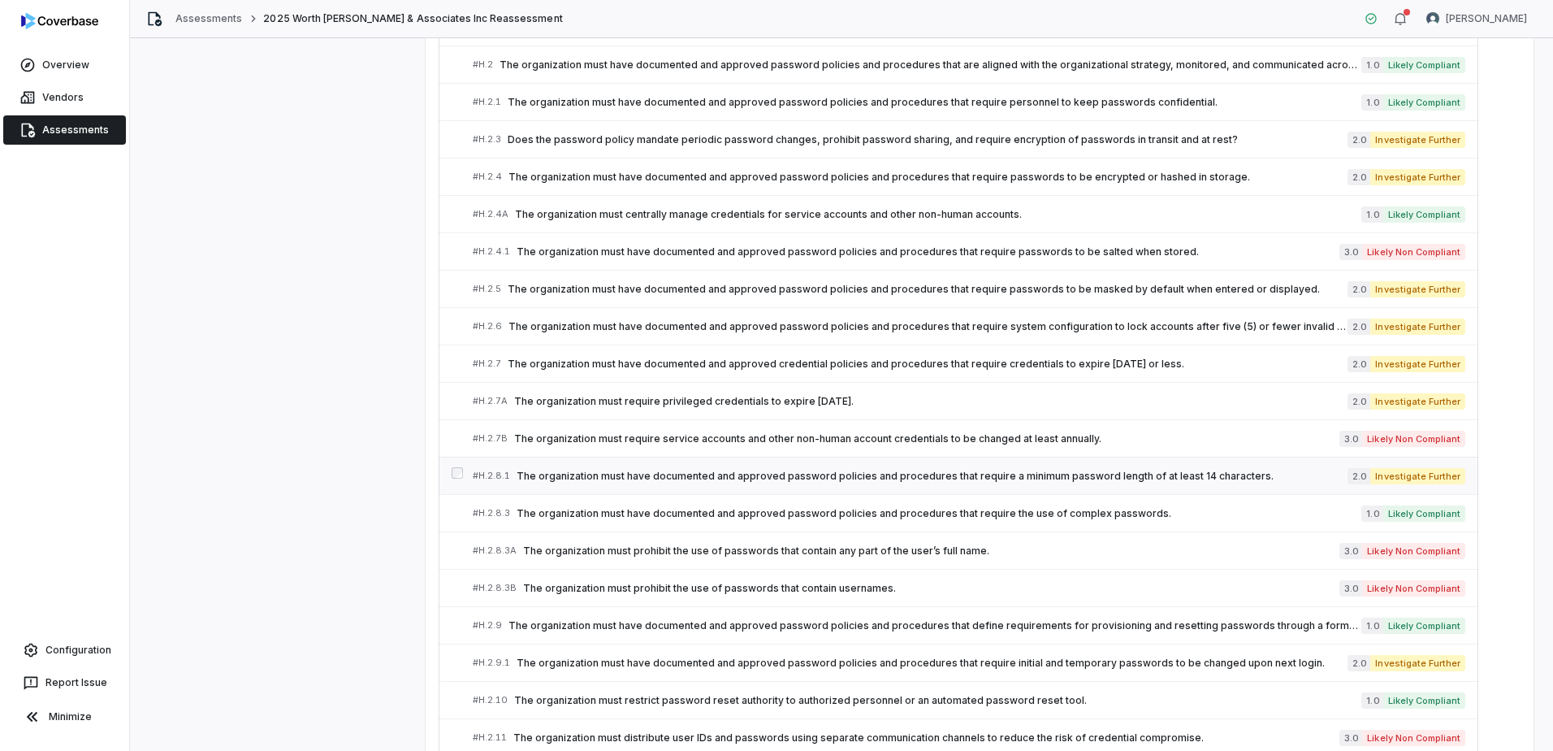
click at [1137, 474] on span "The organization must have documented and approved password policies and proced…" at bounding box center [932, 476] width 831 height 13
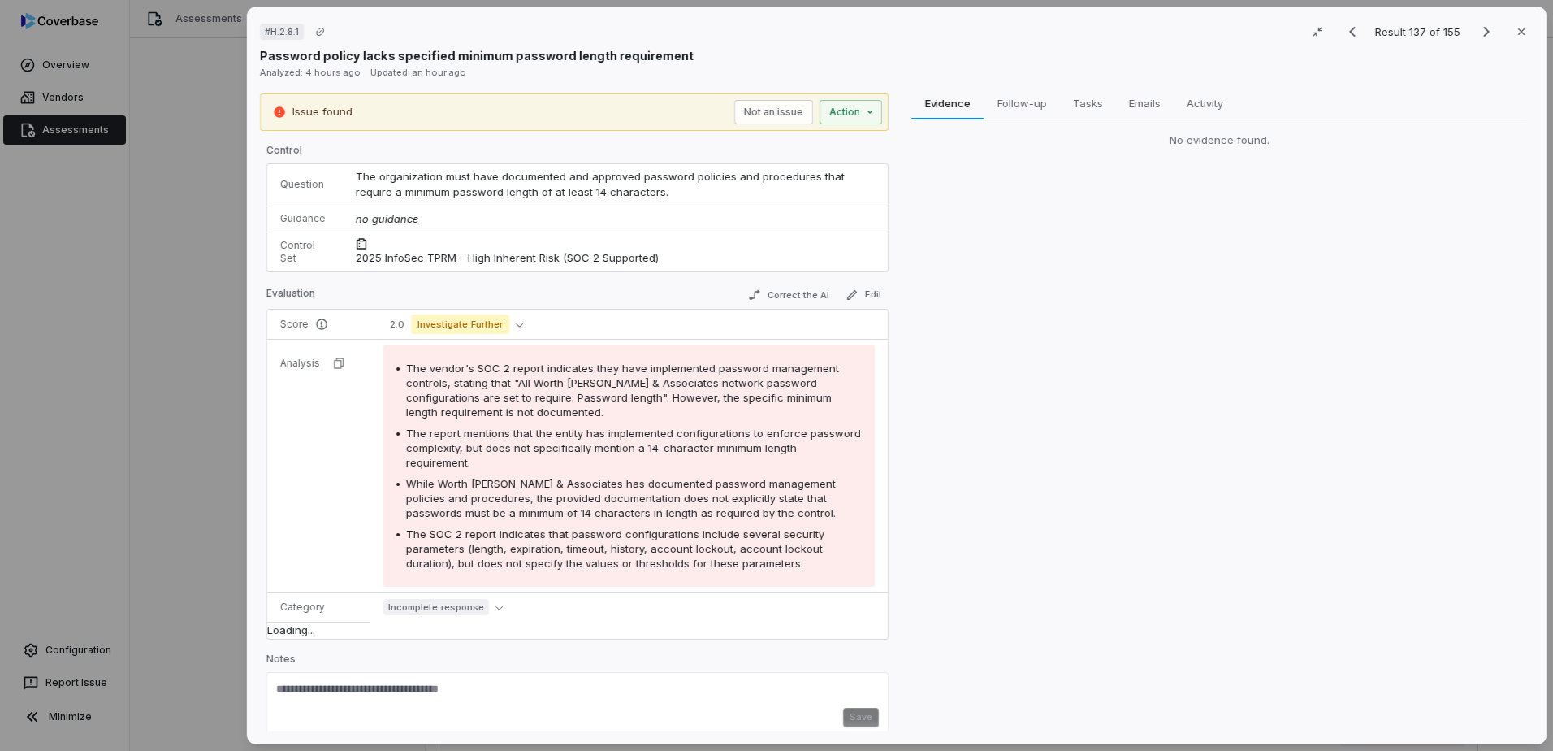
scroll to position [11, 0]
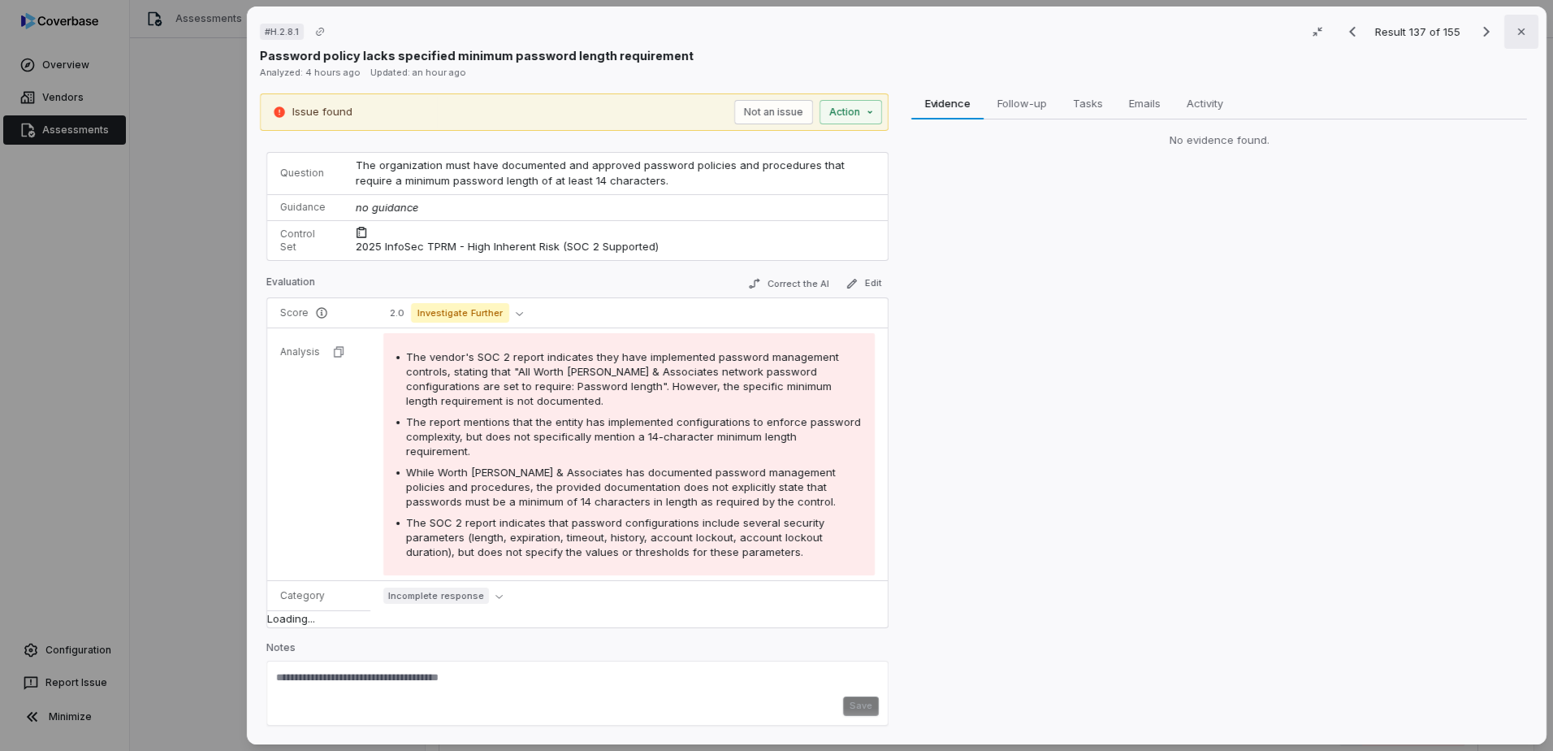
click at [1515, 26] on icon "button" at bounding box center [1521, 31] width 13 height 13
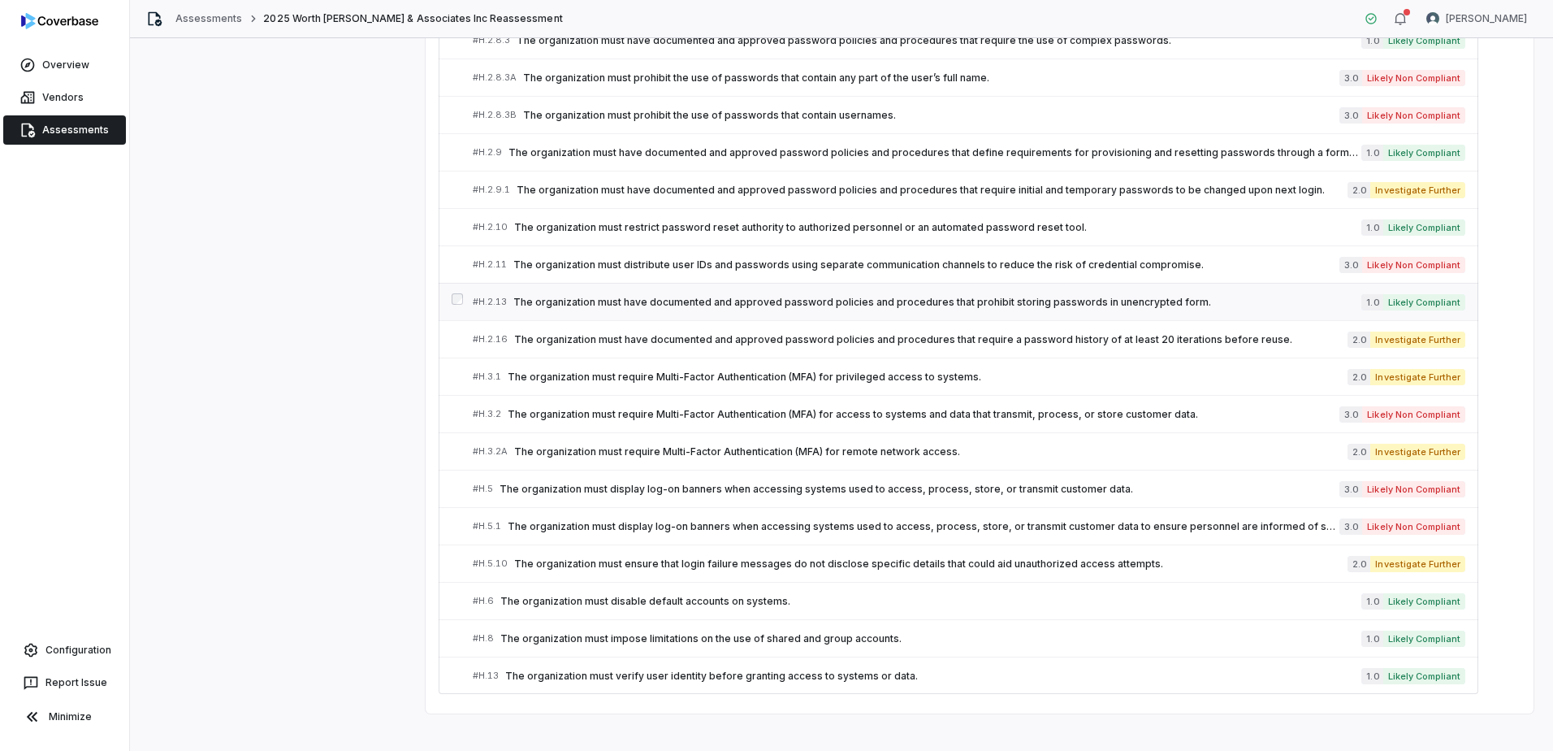
scroll to position [5880, 0]
